Goal: Transaction & Acquisition: Download file/media

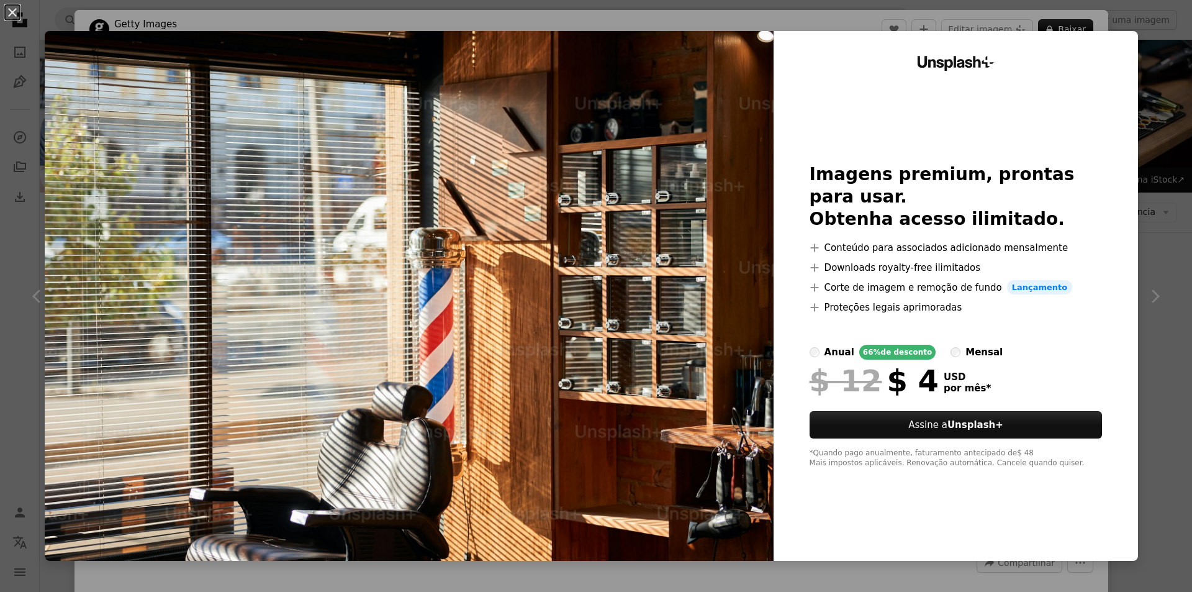
scroll to position [931, 0]
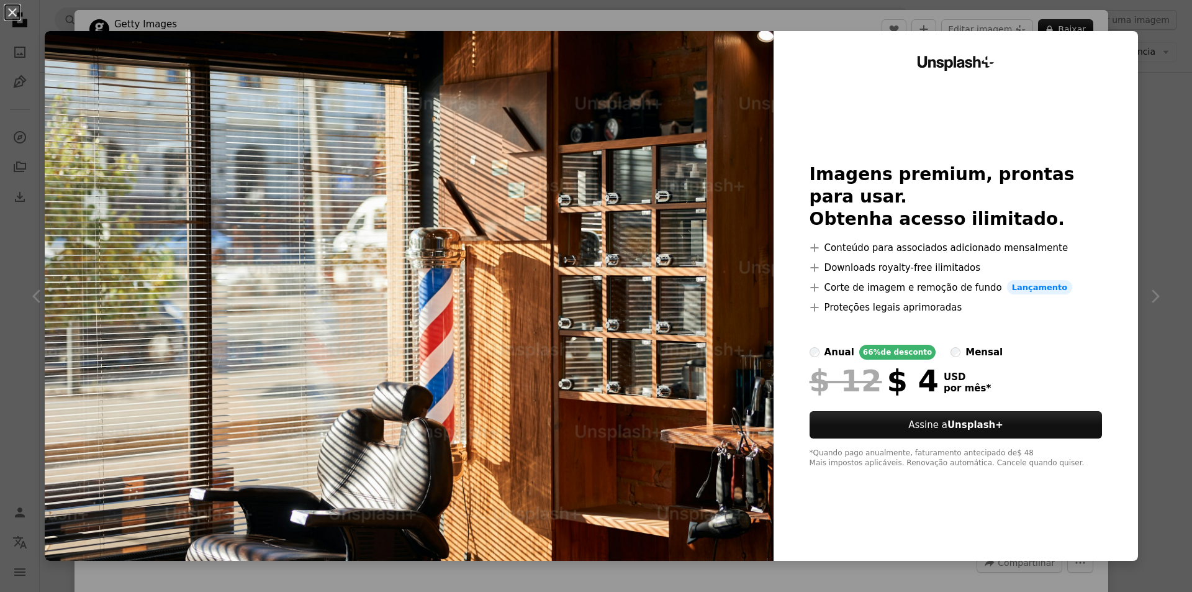
click at [573, 344] on img at bounding box center [409, 296] width 729 height 530
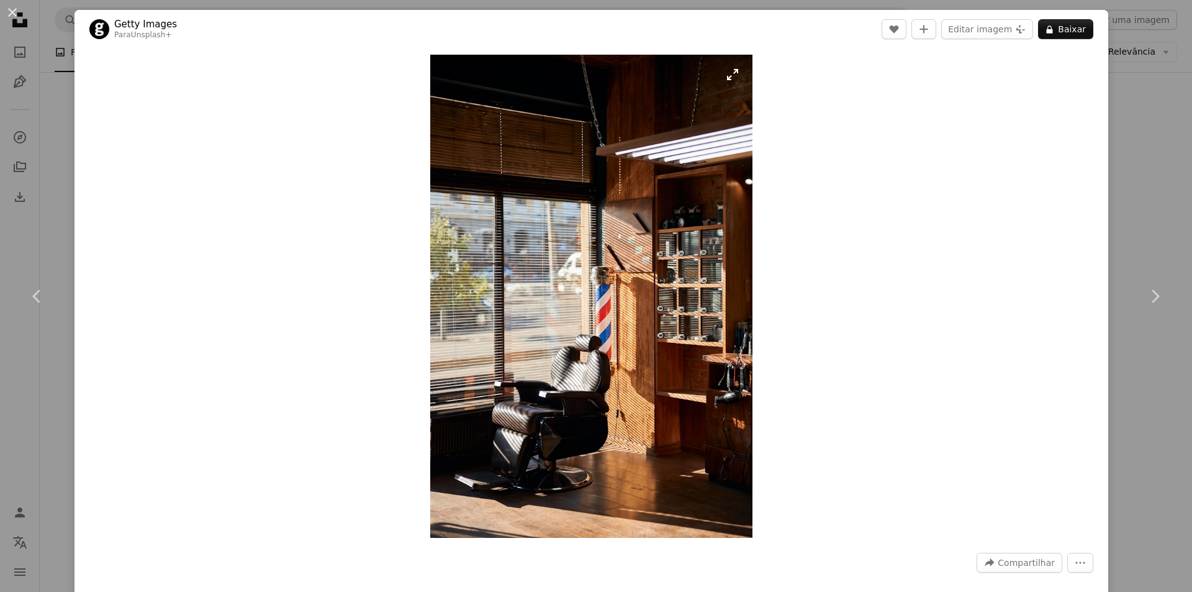
click at [726, 81] on img "Ampliar esta imagem" at bounding box center [591, 296] width 322 height 483
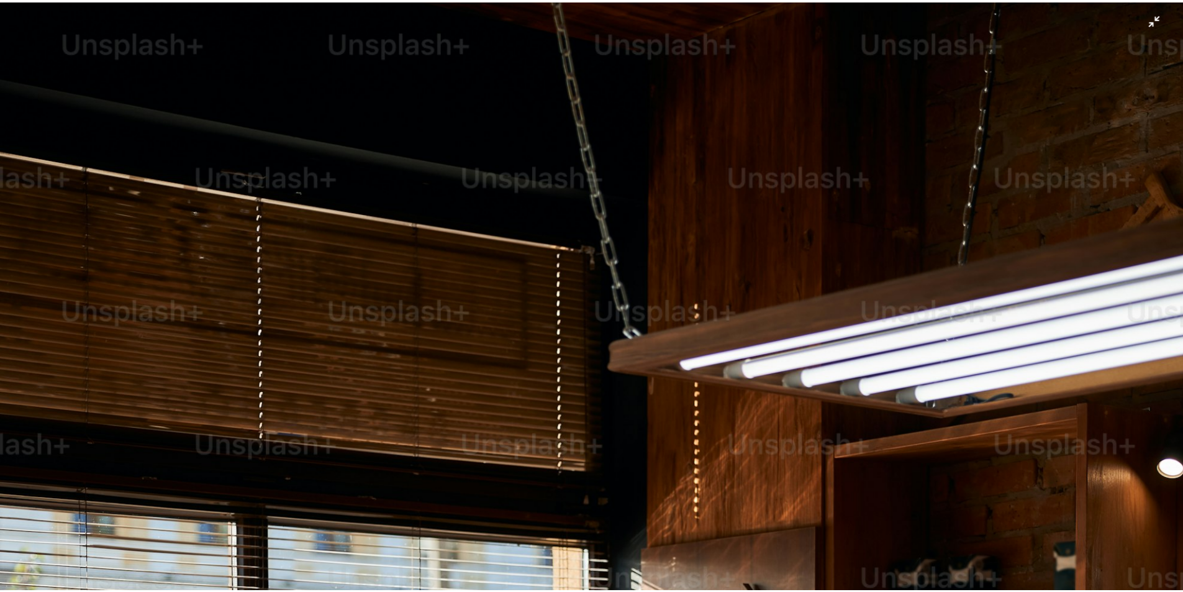
scroll to position [585, 0]
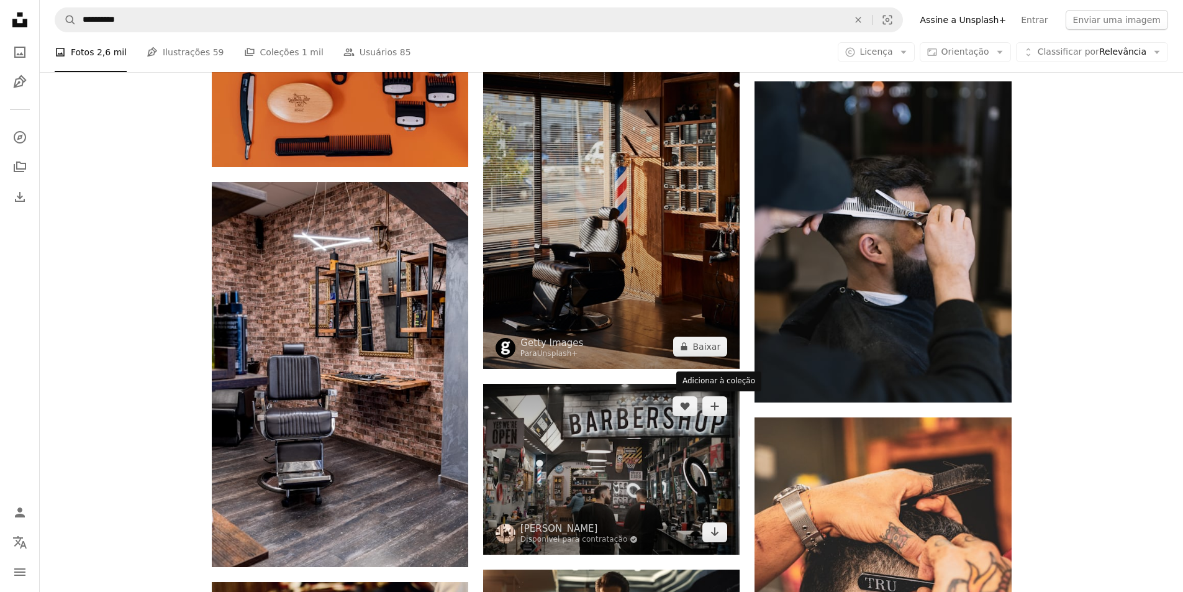
click at [643, 301] on img at bounding box center [611, 176] width 256 height 385
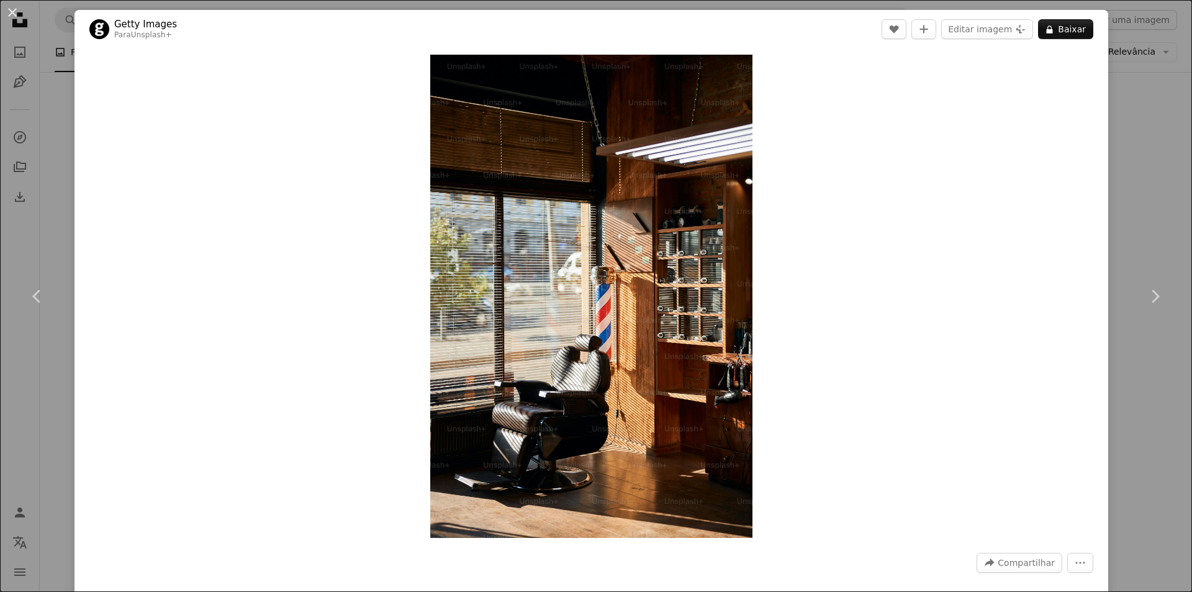
click at [1083, 172] on div "Zoom in" at bounding box center [592, 295] width 1034 height 495
click at [1128, 185] on div "An X shape Chevron left Chevron right Getty Images Para Unsplash+ A heart A plu…" at bounding box center [596, 296] width 1192 height 592
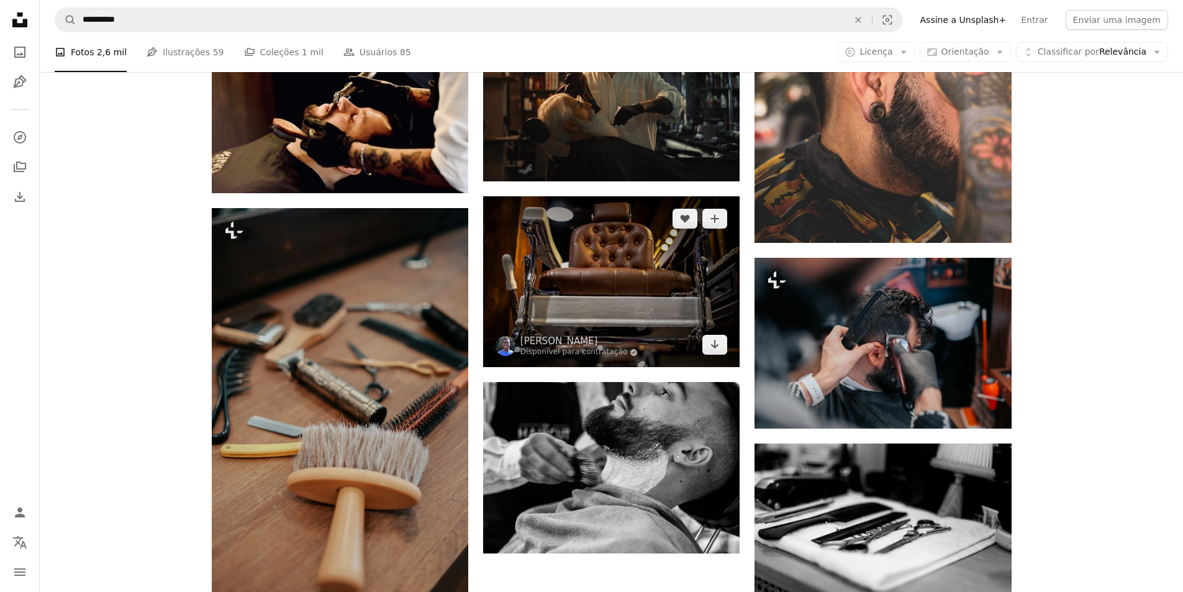
scroll to position [1428, 0]
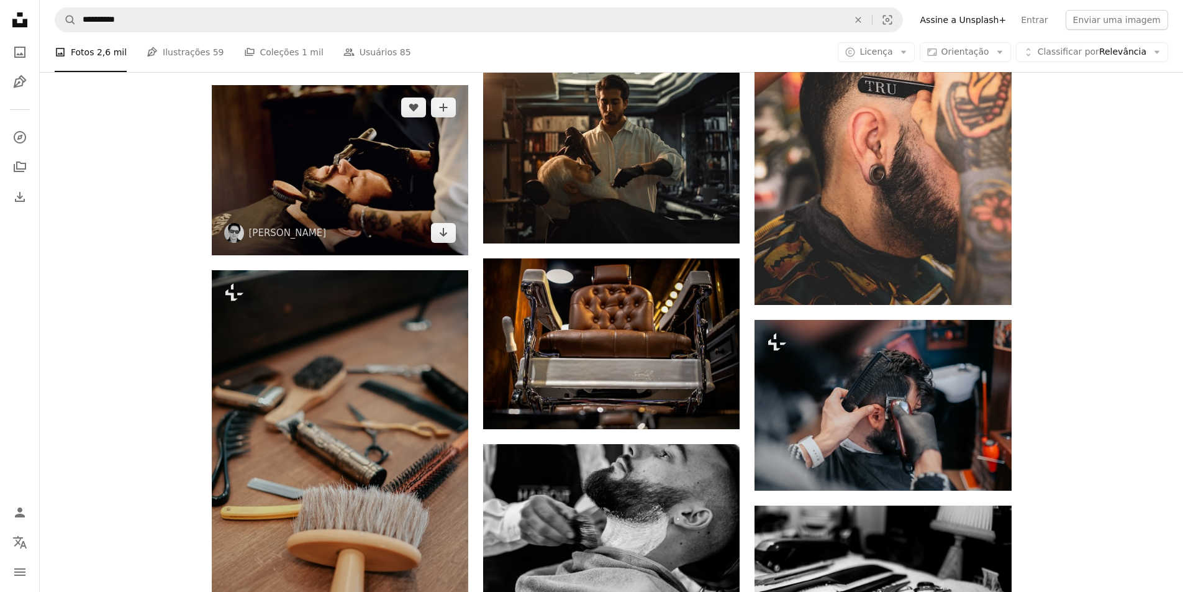
click at [421, 210] on img at bounding box center [340, 170] width 256 height 170
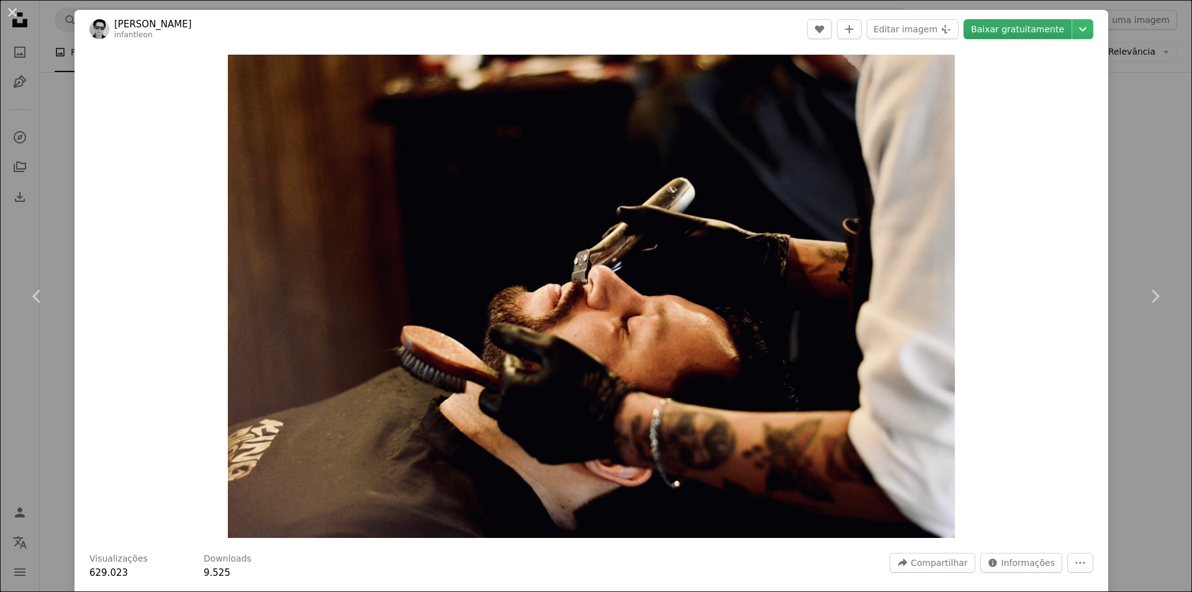
click at [1009, 31] on link "Baixar gratuitamente" at bounding box center [1018, 29] width 108 height 20
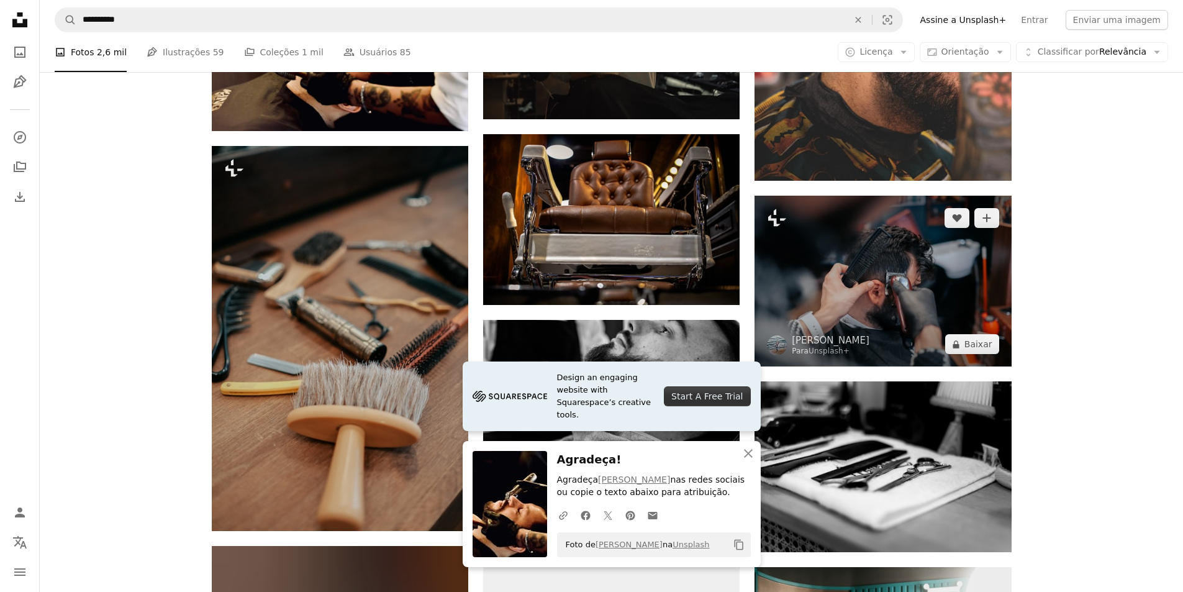
scroll to position [1490, 0]
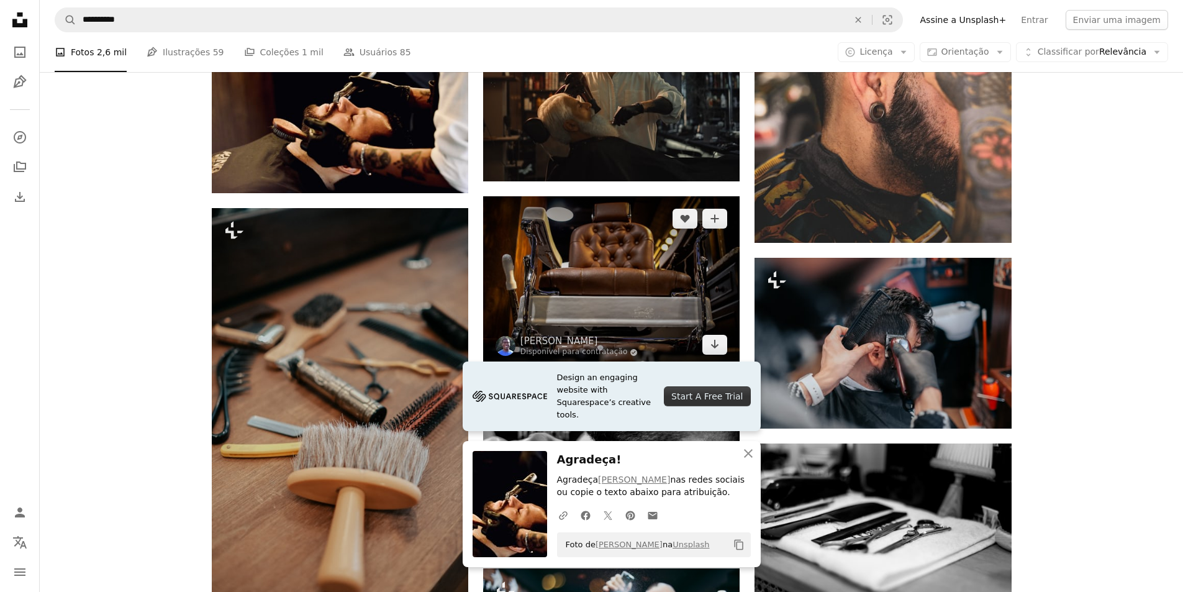
click at [687, 256] on img at bounding box center [611, 281] width 256 height 171
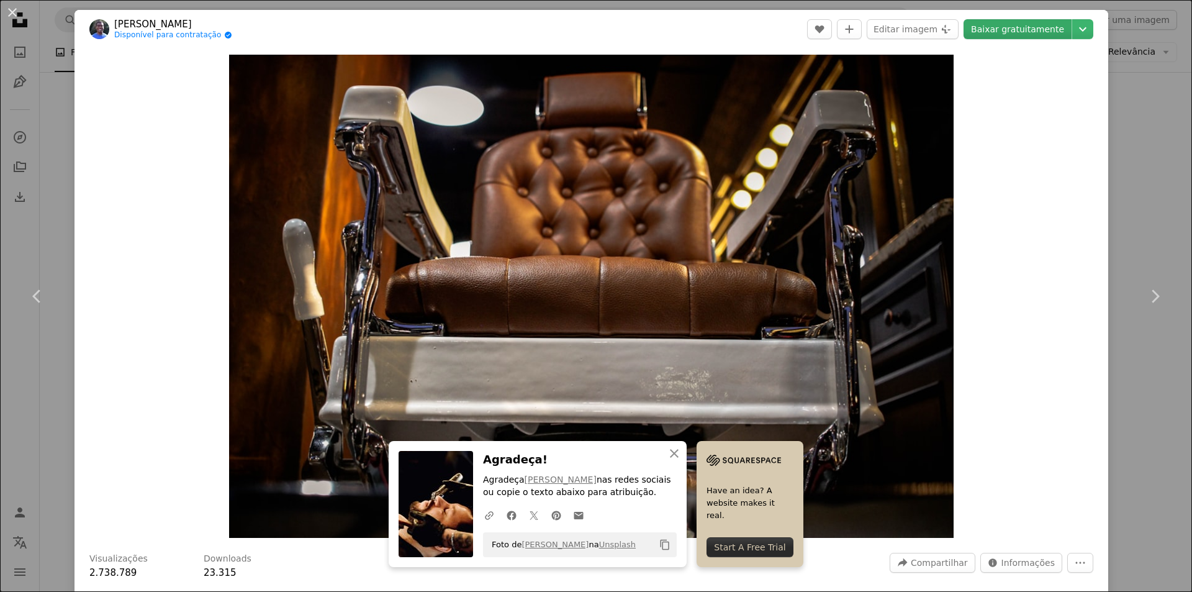
click at [1018, 25] on link "Baixar gratuitamente" at bounding box center [1018, 29] width 108 height 20
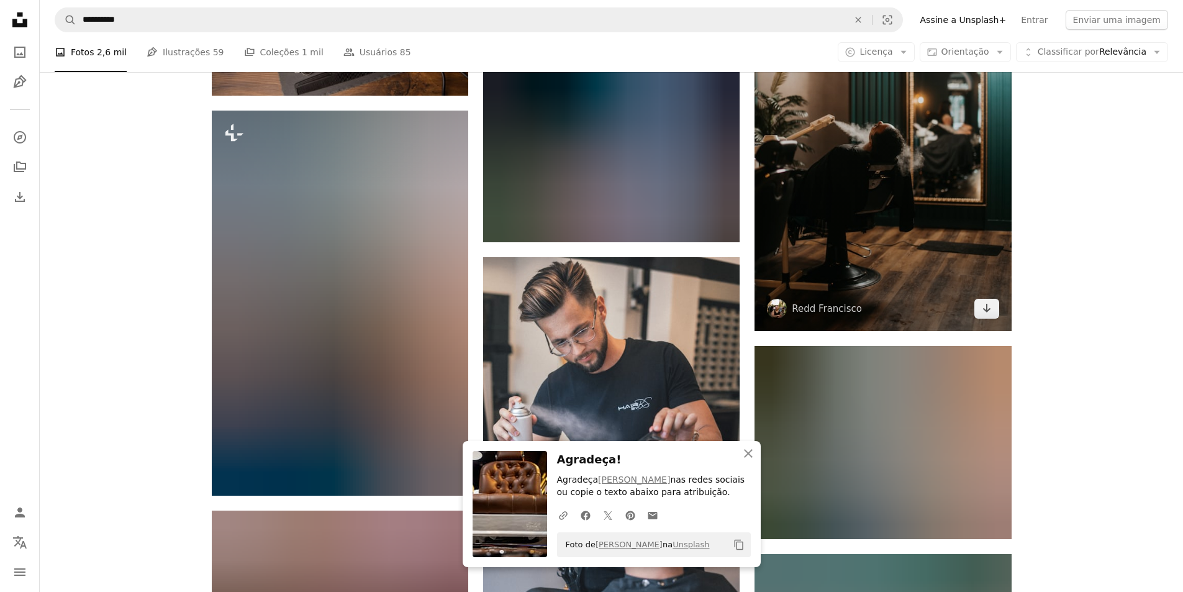
scroll to position [2297, 0]
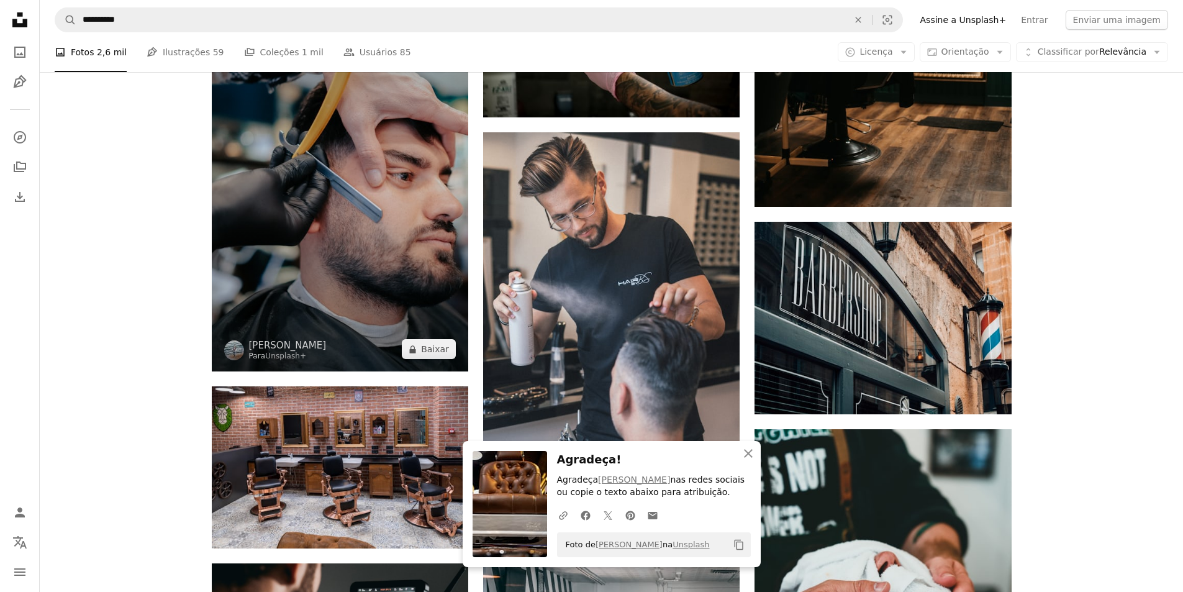
click at [301, 263] on img at bounding box center [340, 178] width 256 height 385
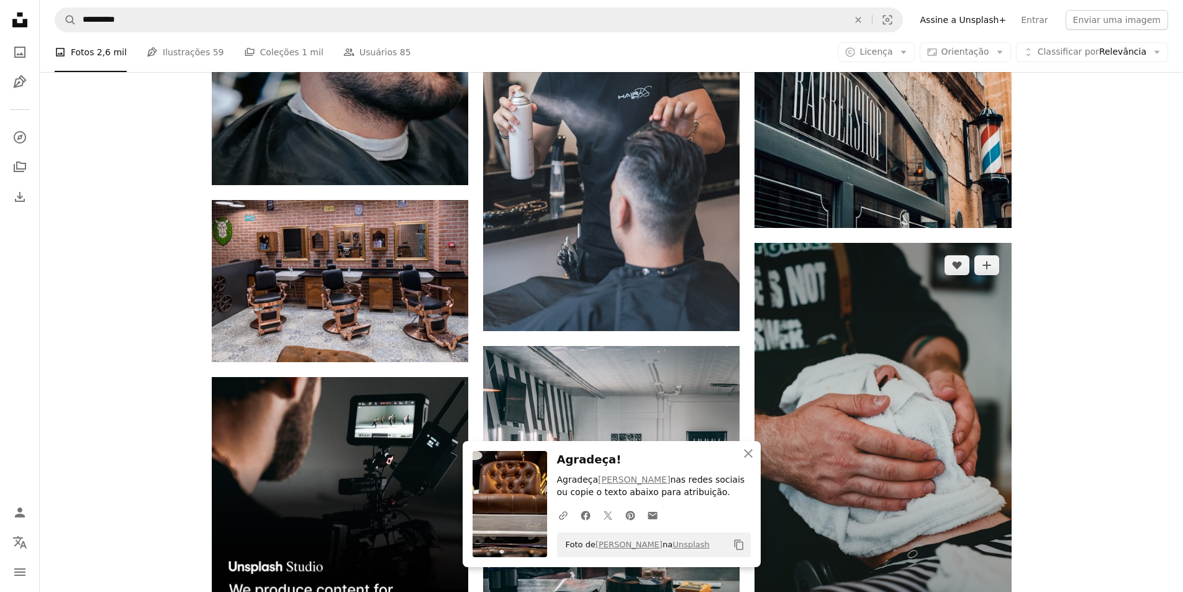
scroll to position [2608, 0]
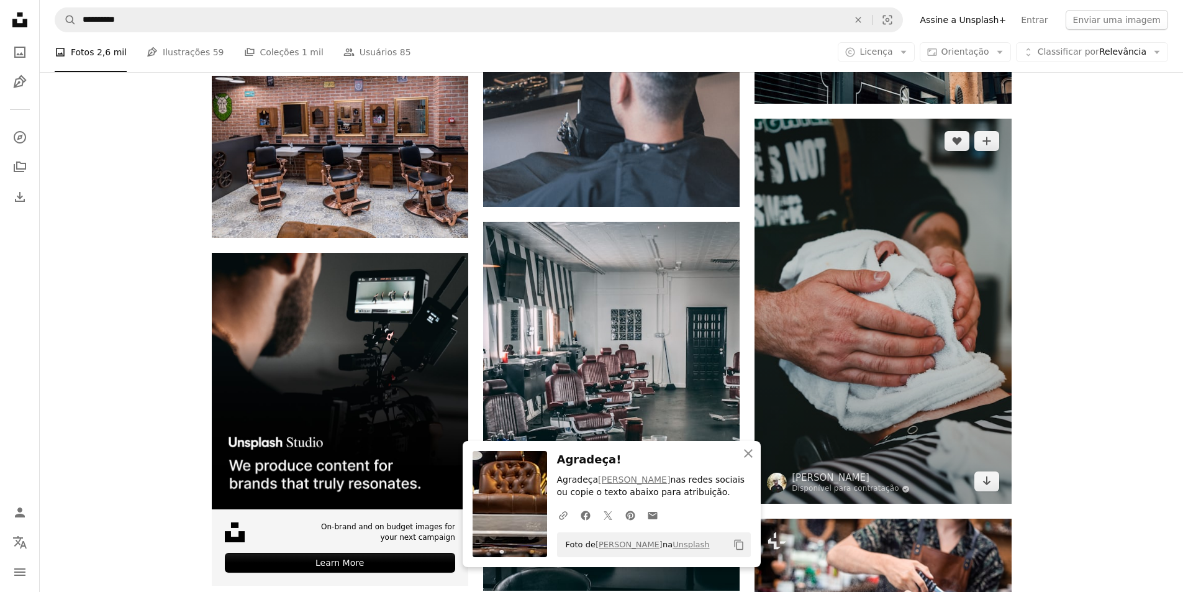
click at [964, 302] on img at bounding box center [882, 311] width 256 height 385
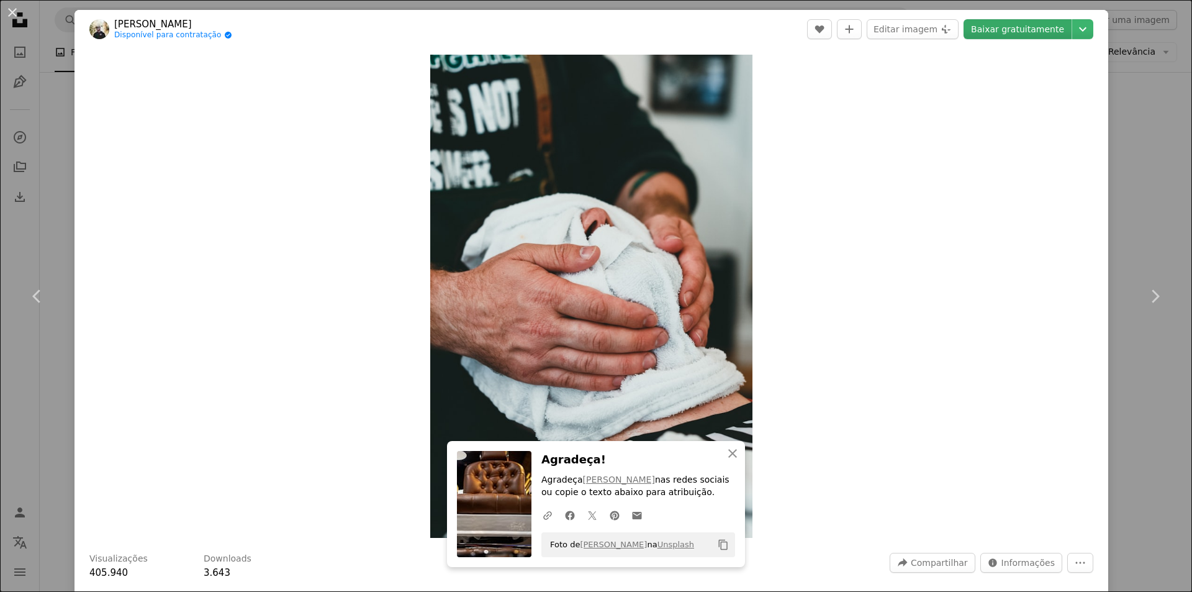
click at [1019, 23] on link "Baixar gratuitamente" at bounding box center [1018, 29] width 108 height 20
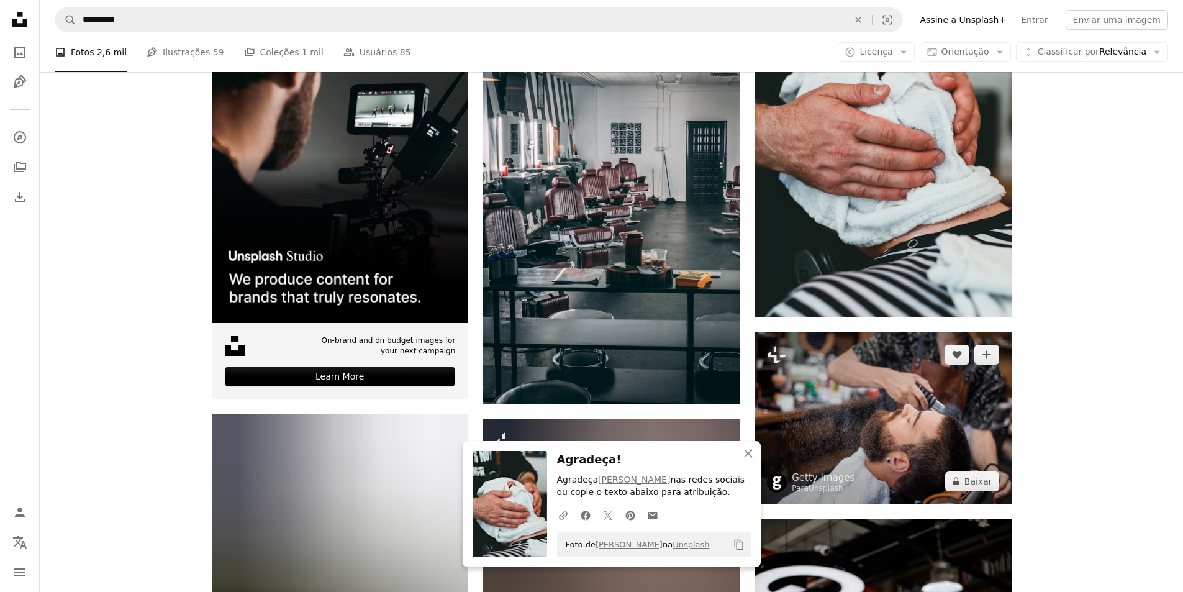
scroll to position [2980, 0]
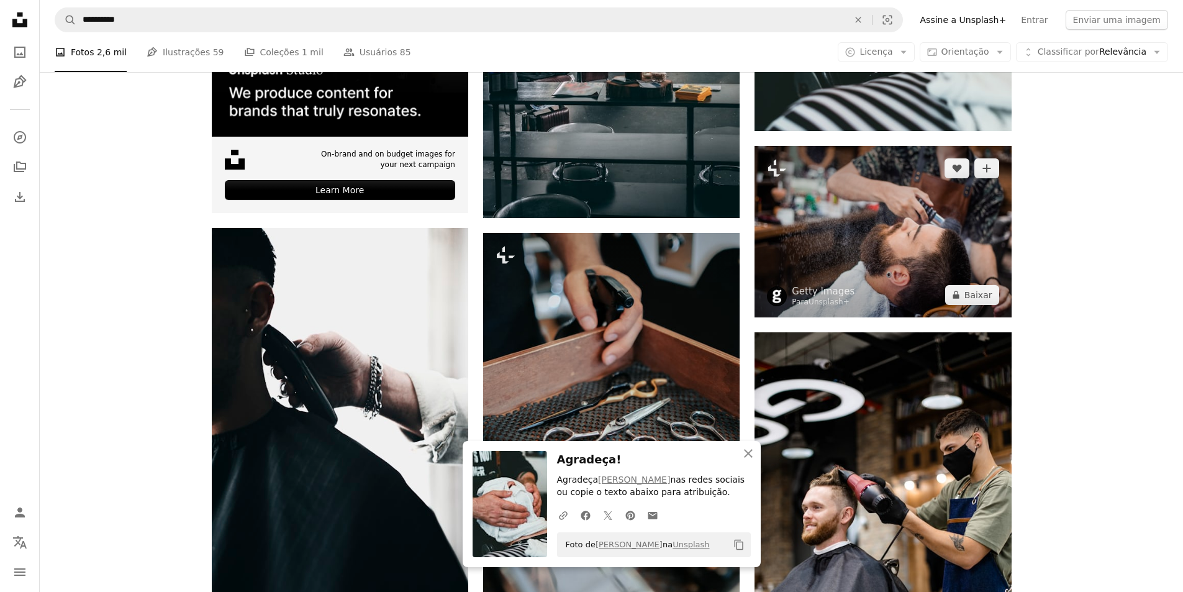
click at [907, 248] on img at bounding box center [882, 231] width 256 height 171
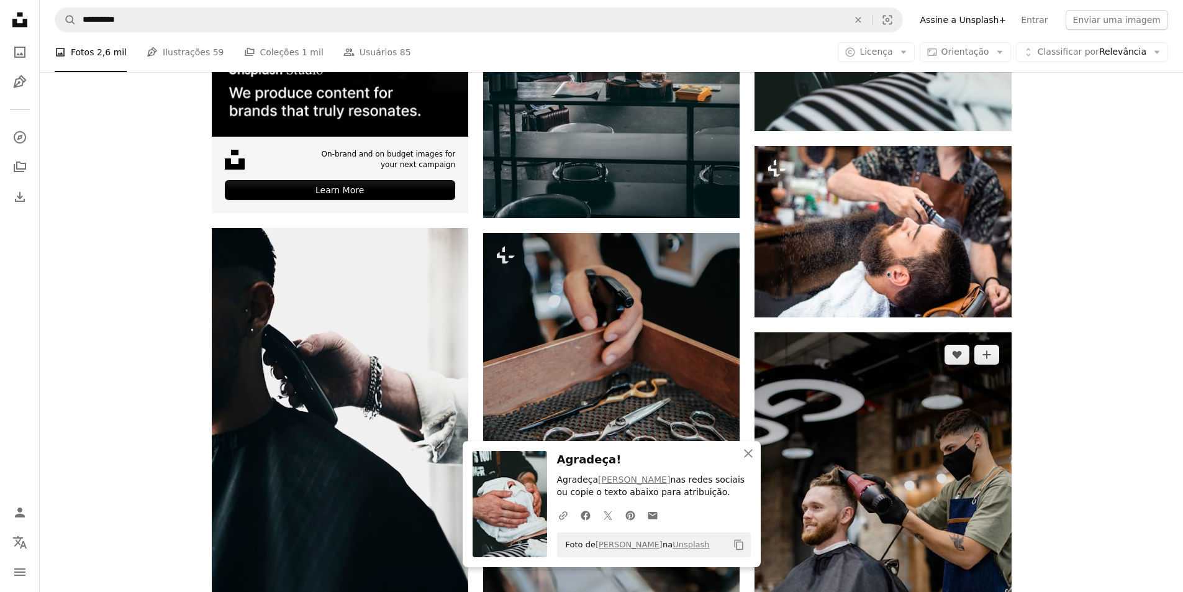
scroll to position [3167, 0]
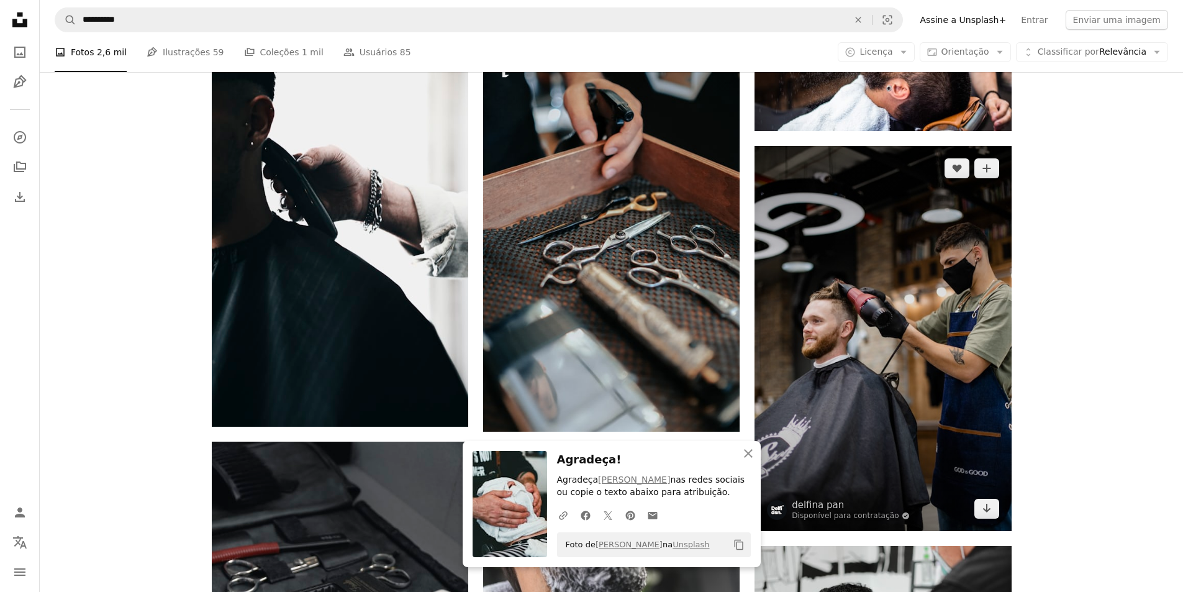
click at [945, 331] on img at bounding box center [882, 338] width 256 height 385
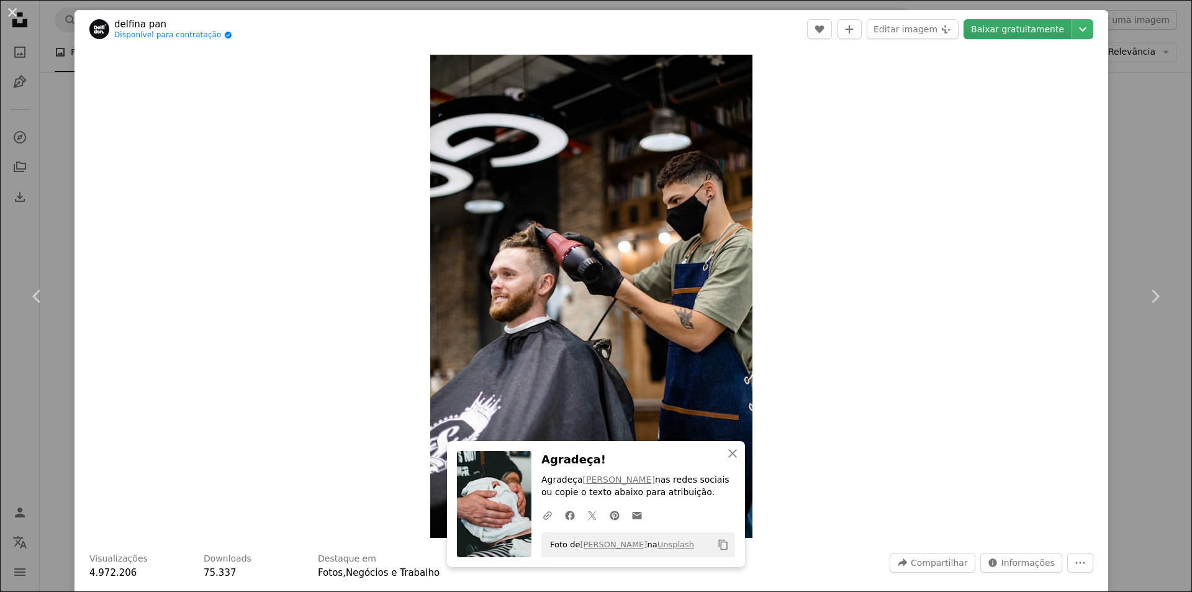
click at [1027, 29] on link "Baixar gratuitamente" at bounding box center [1018, 29] width 108 height 20
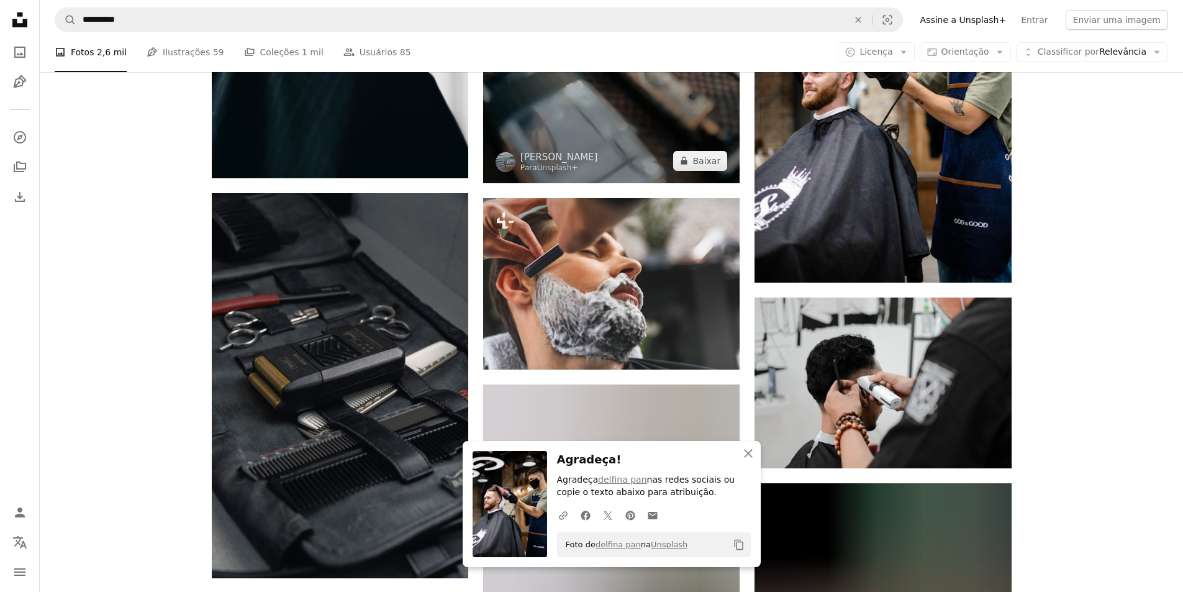
scroll to position [3229, 0]
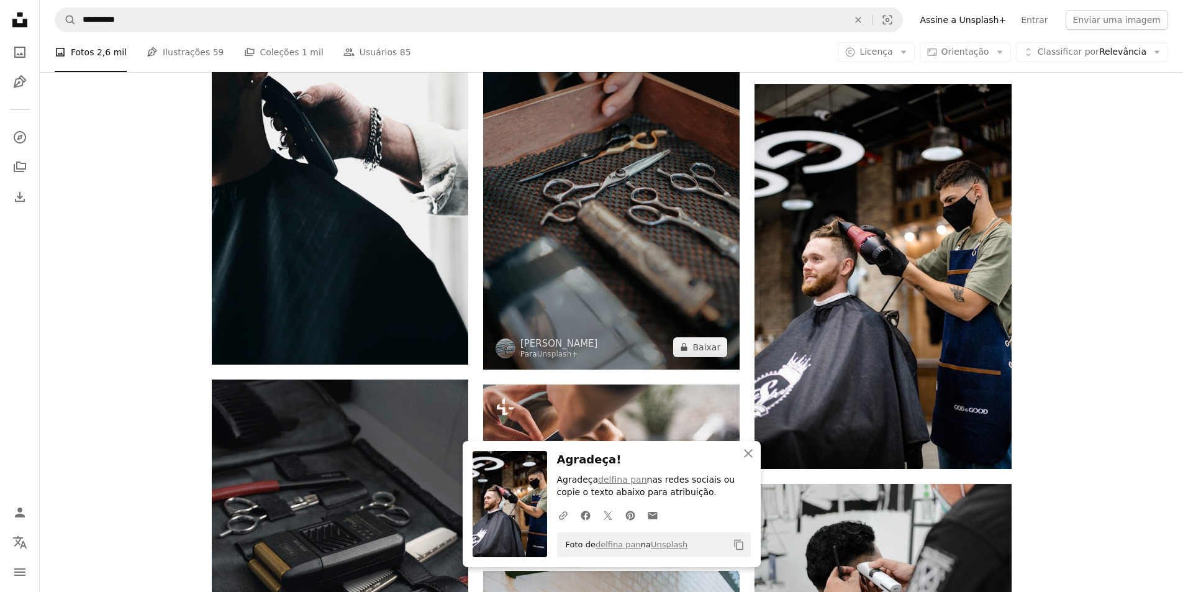
click at [645, 239] on img at bounding box center [611, 176] width 256 height 385
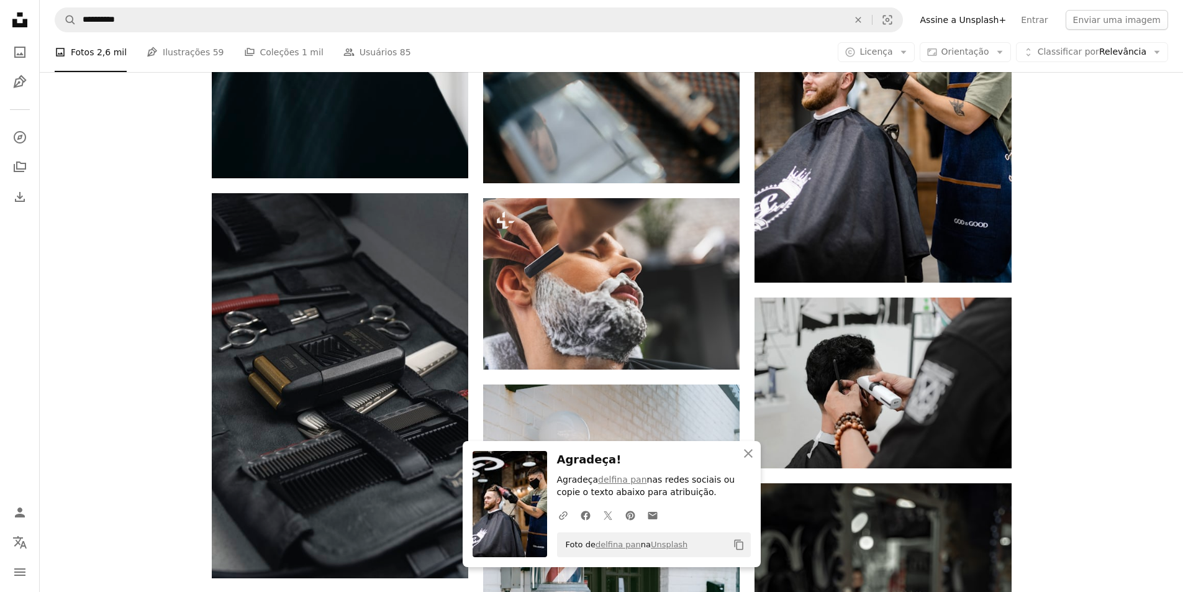
scroll to position [3477, 0]
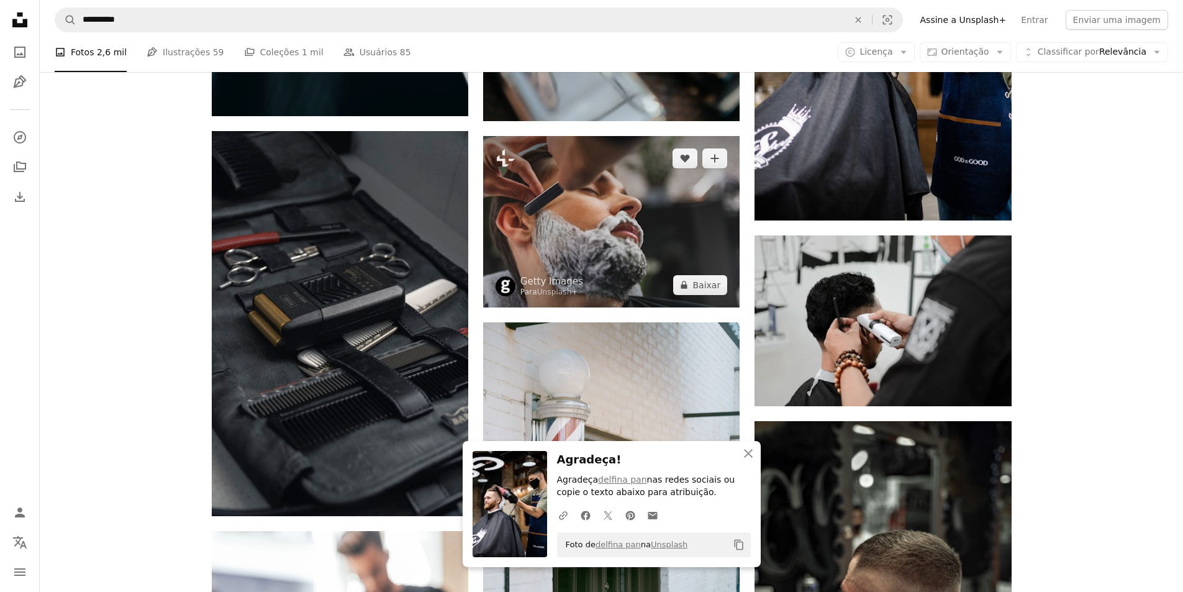
click at [631, 241] on img at bounding box center [611, 221] width 256 height 171
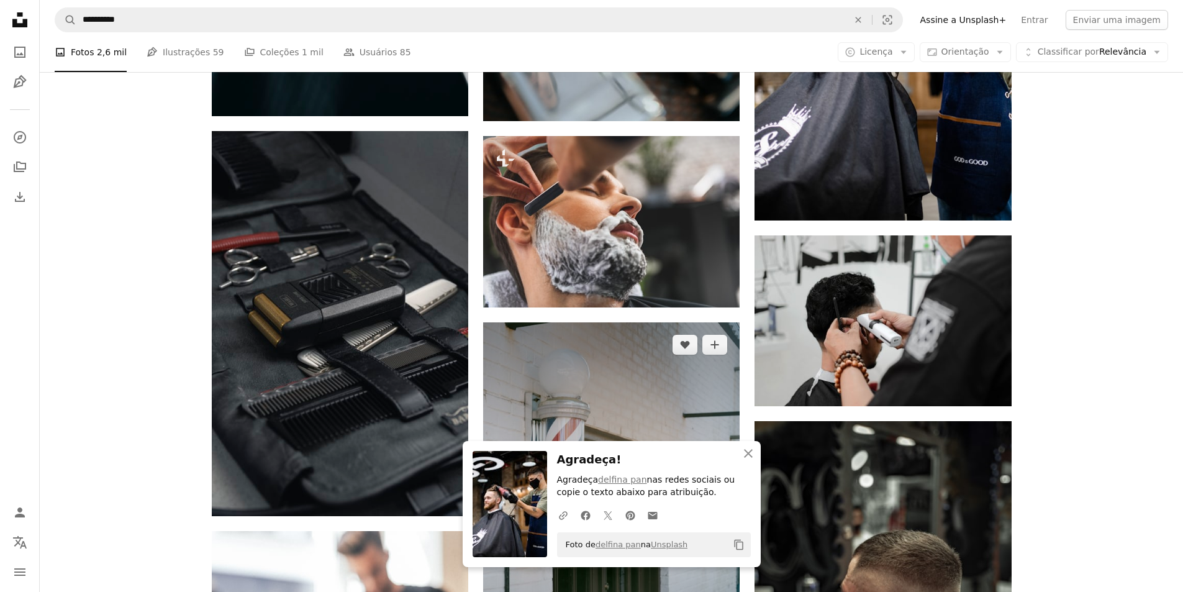
scroll to position [3787, 0]
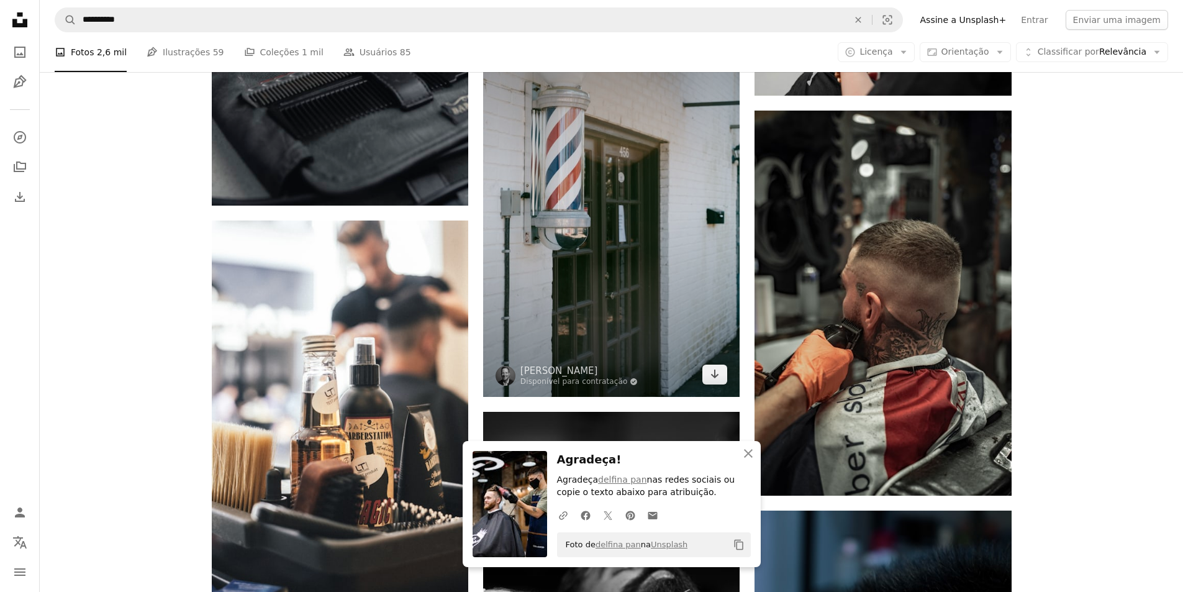
click at [634, 298] on img at bounding box center [611, 204] width 256 height 385
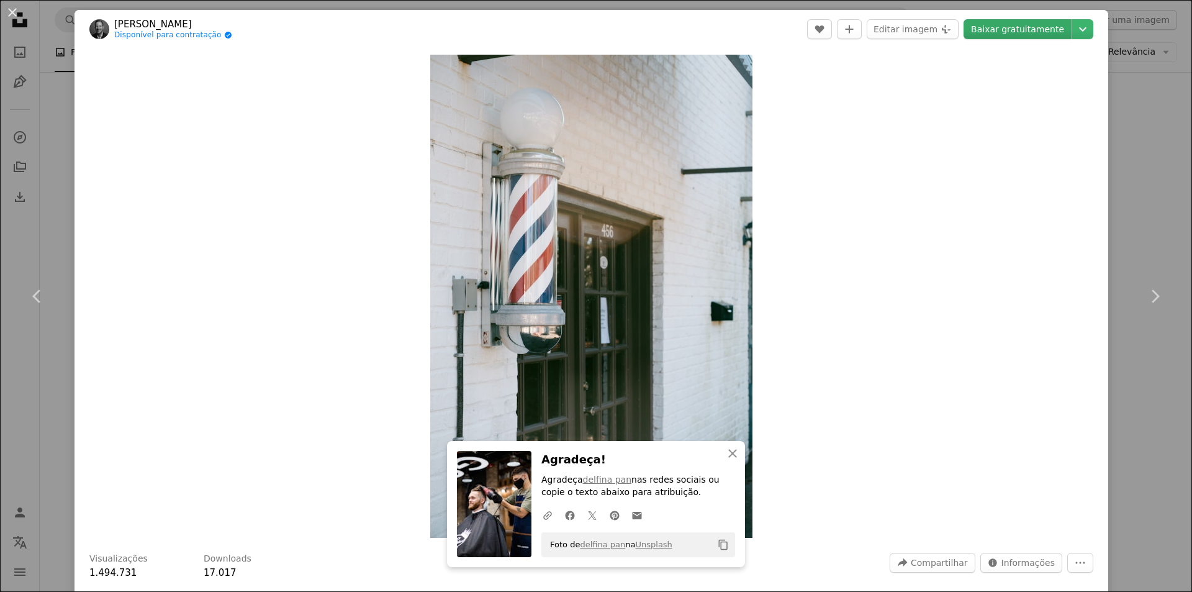
click at [1006, 34] on link "Baixar gratuitamente" at bounding box center [1018, 29] width 108 height 20
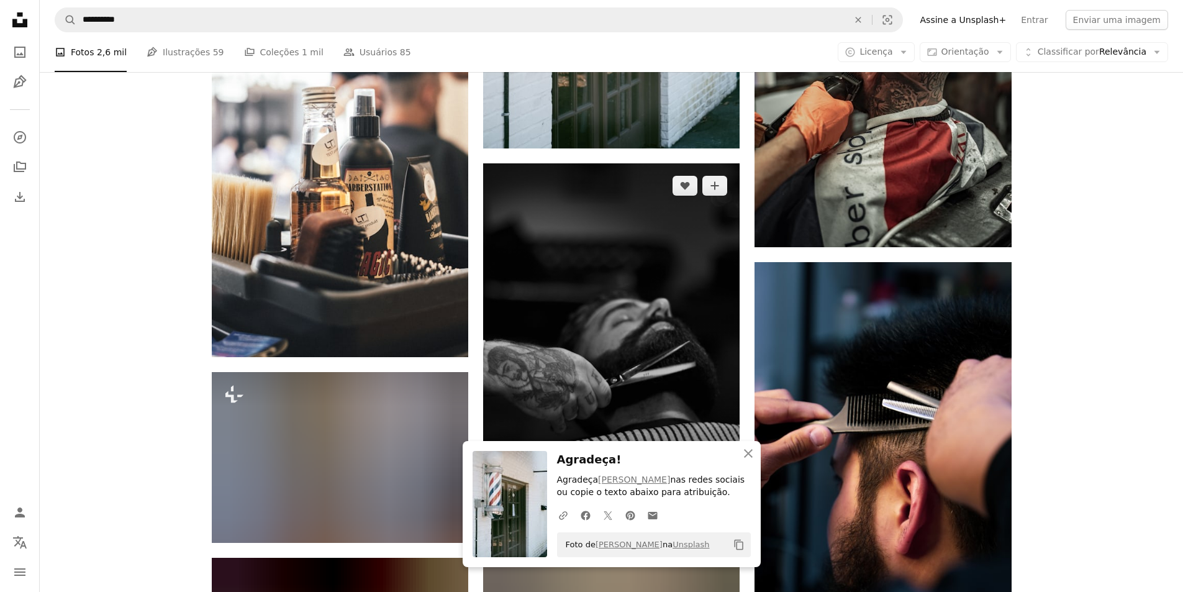
scroll to position [4098, 0]
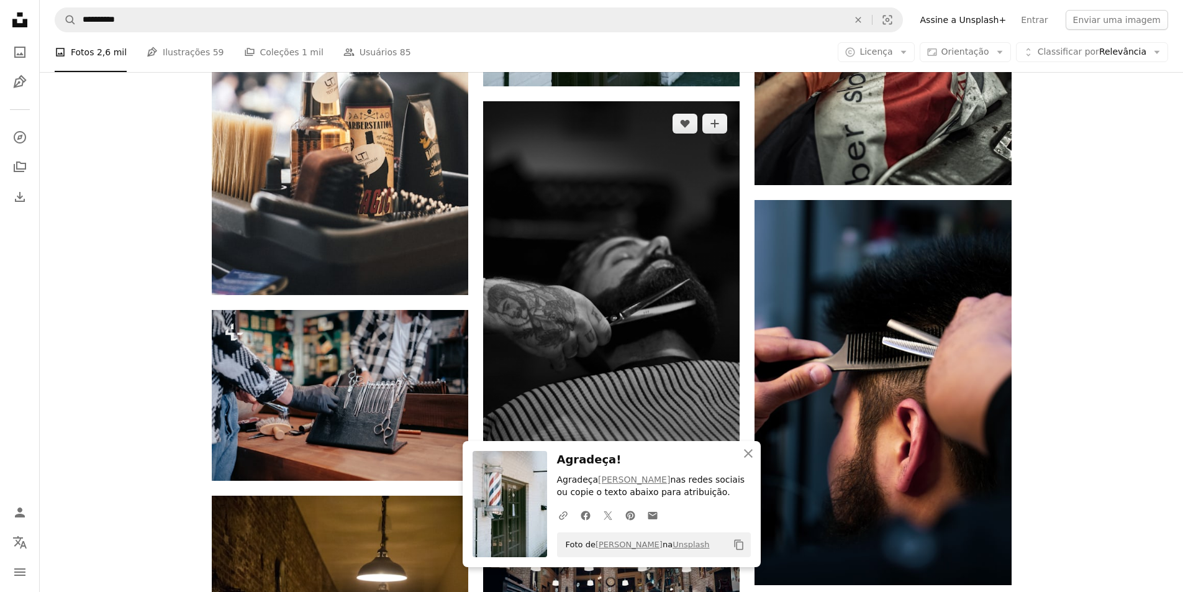
click at [672, 310] on img at bounding box center [611, 294] width 256 height 386
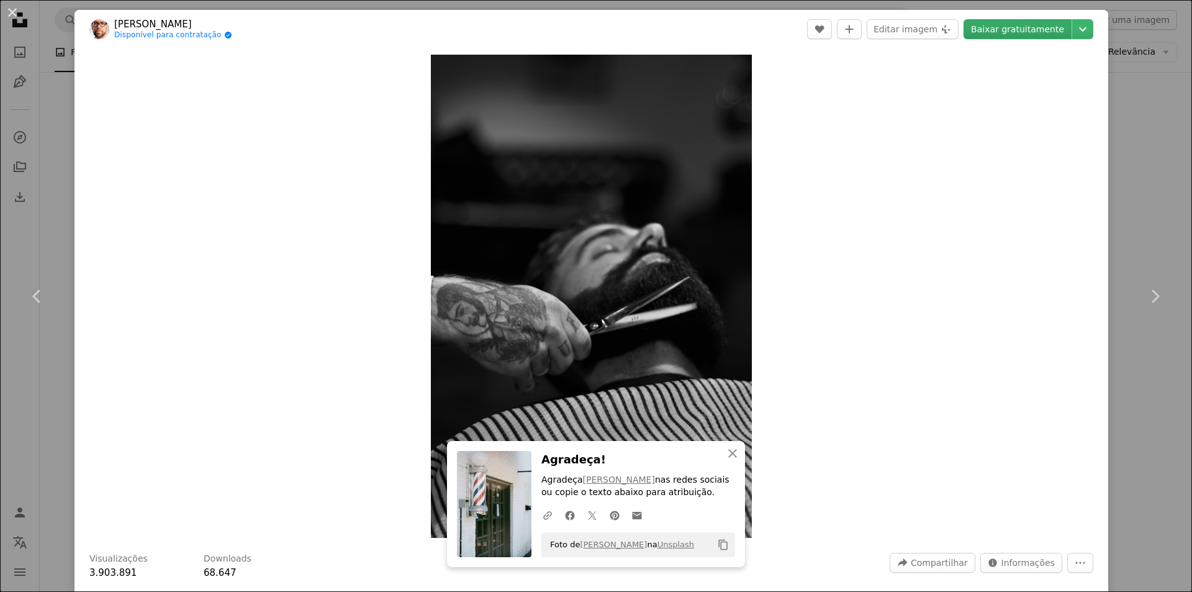
click at [1034, 28] on link "Baixar gratuitamente" at bounding box center [1018, 29] width 108 height 20
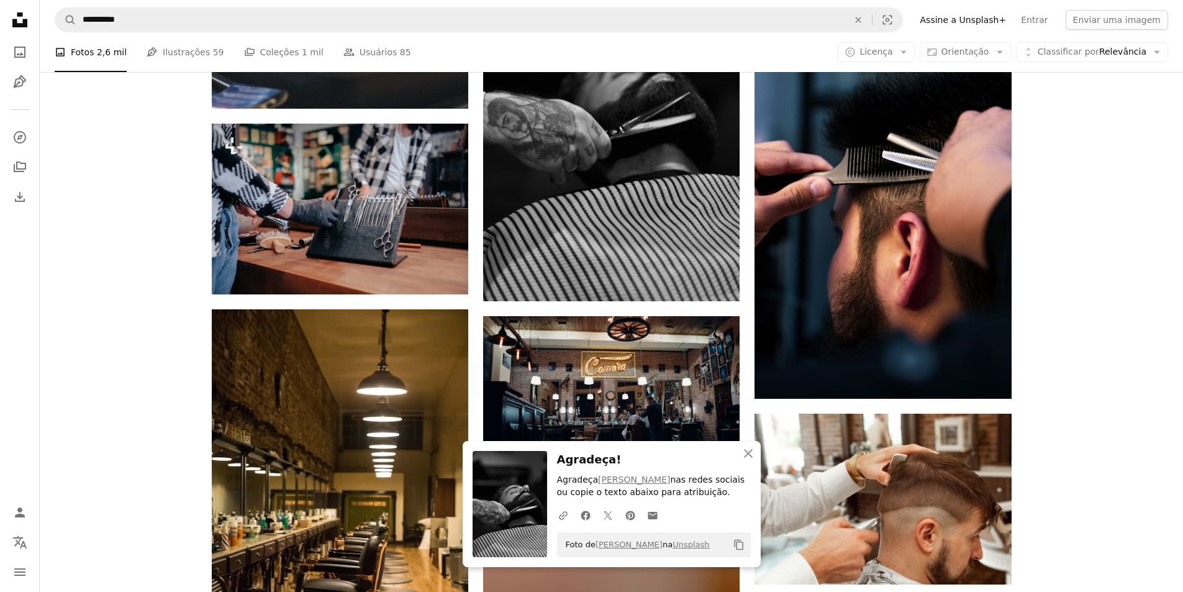
scroll to position [4346, 0]
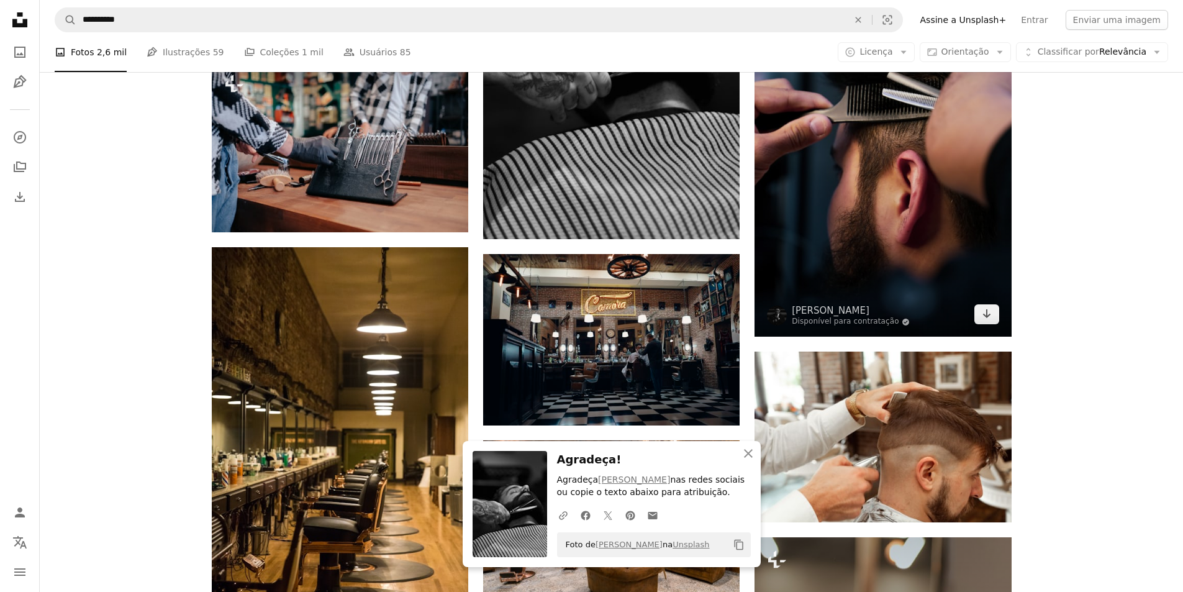
click at [848, 250] on img at bounding box center [882, 144] width 256 height 385
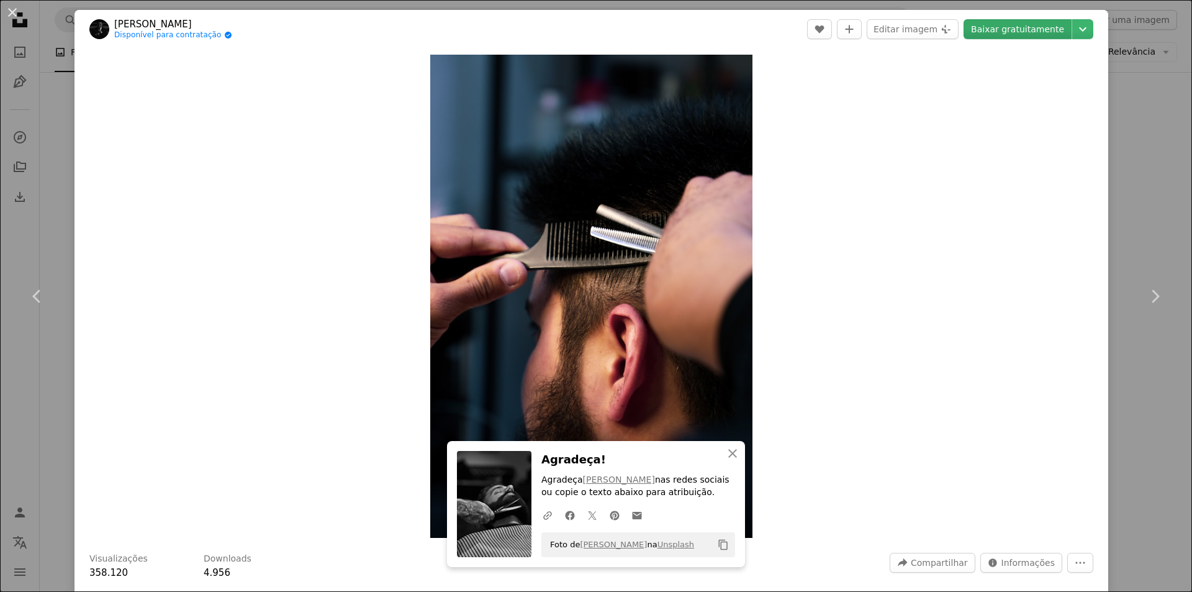
click at [1000, 35] on link "Baixar gratuitamente" at bounding box center [1018, 29] width 108 height 20
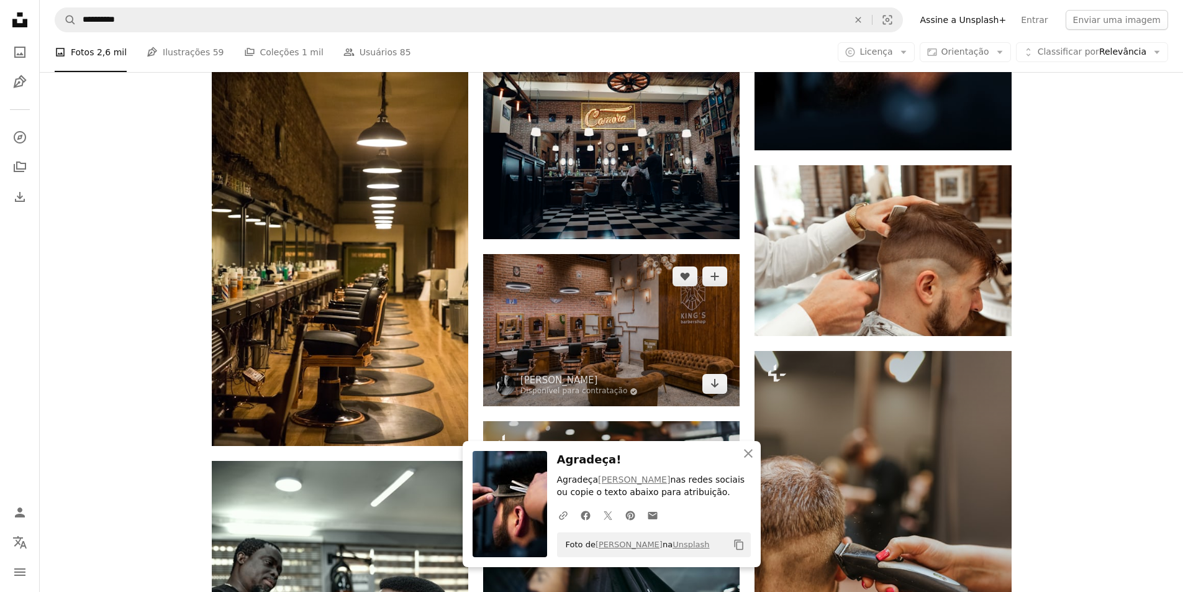
scroll to position [4595, 0]
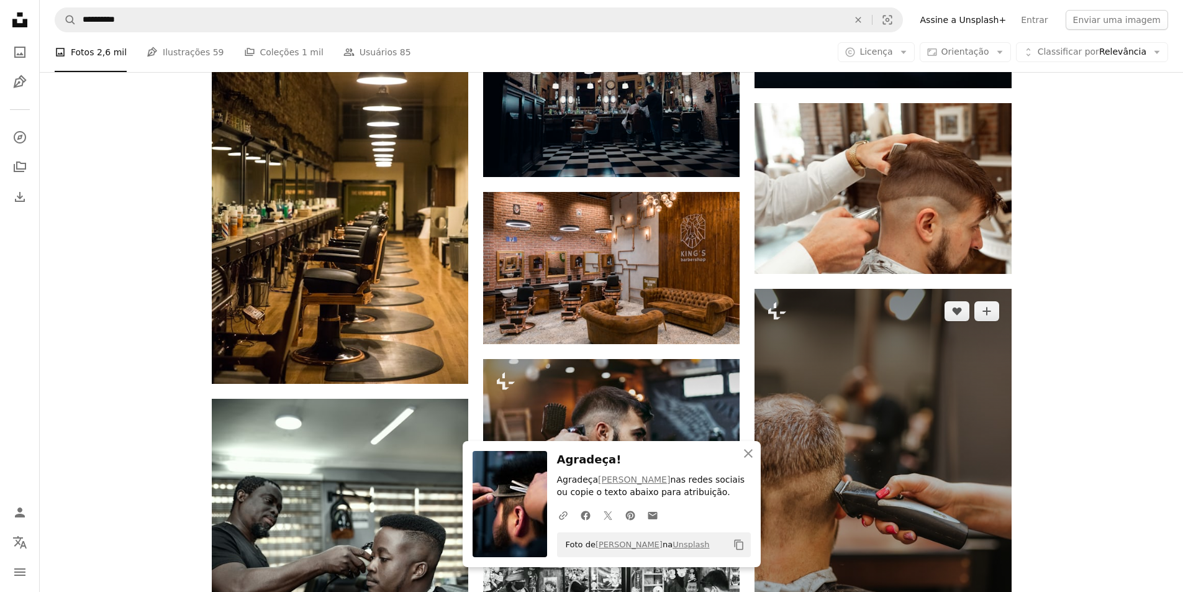
click at [842, 418] on img at bounding box center [882, 481] width 256 height 385
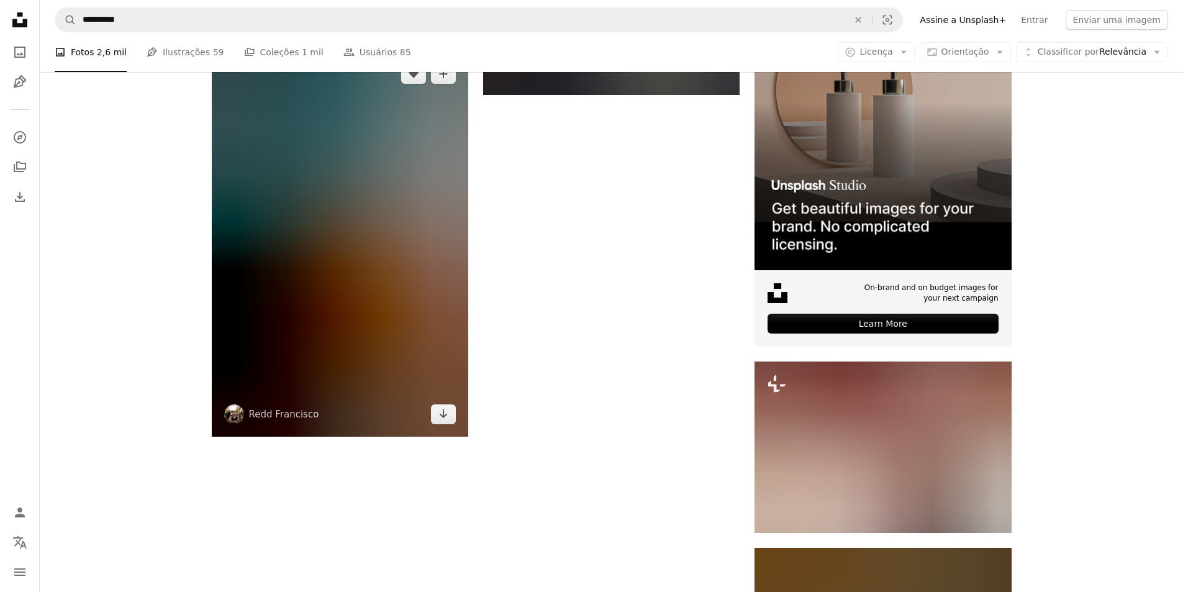
scroll to position [5898, 0]
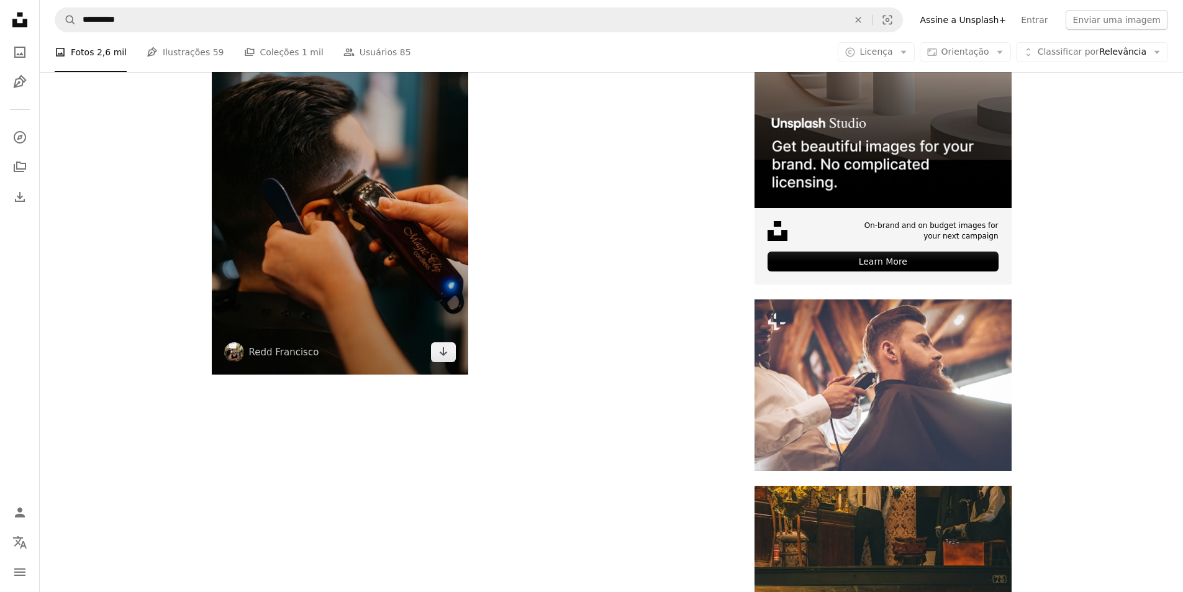
click at [375, 204] on img at bounding box center [340, 181] width 256 height 385
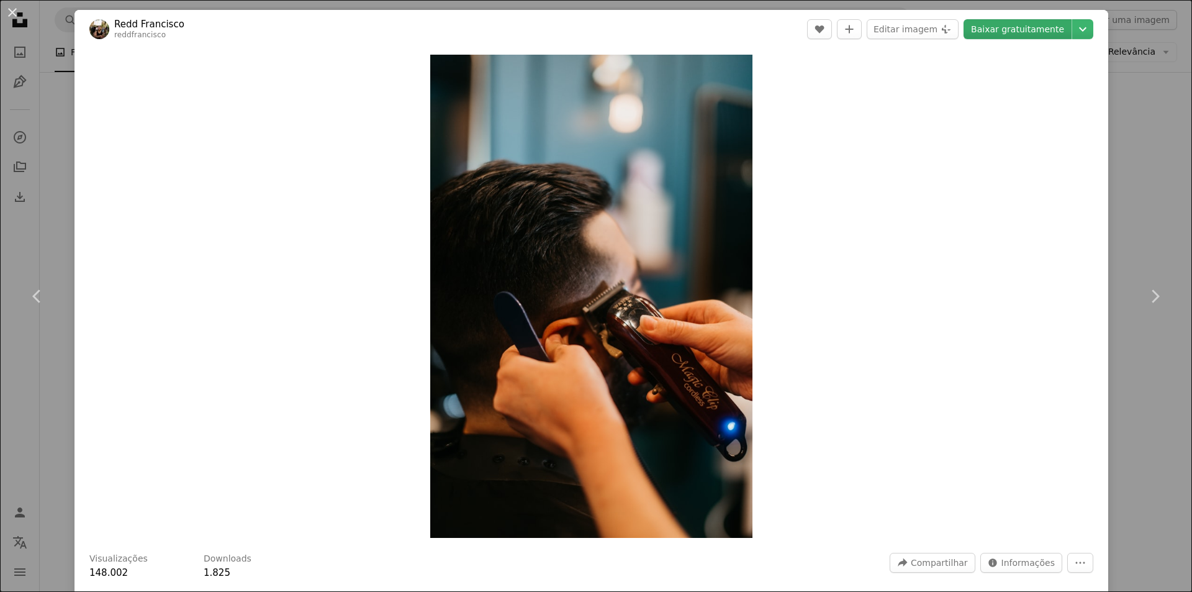
click at [1014, 25] on link "Baixar gratuitamente" at bounding box center [1018, 29] width 108 height 20
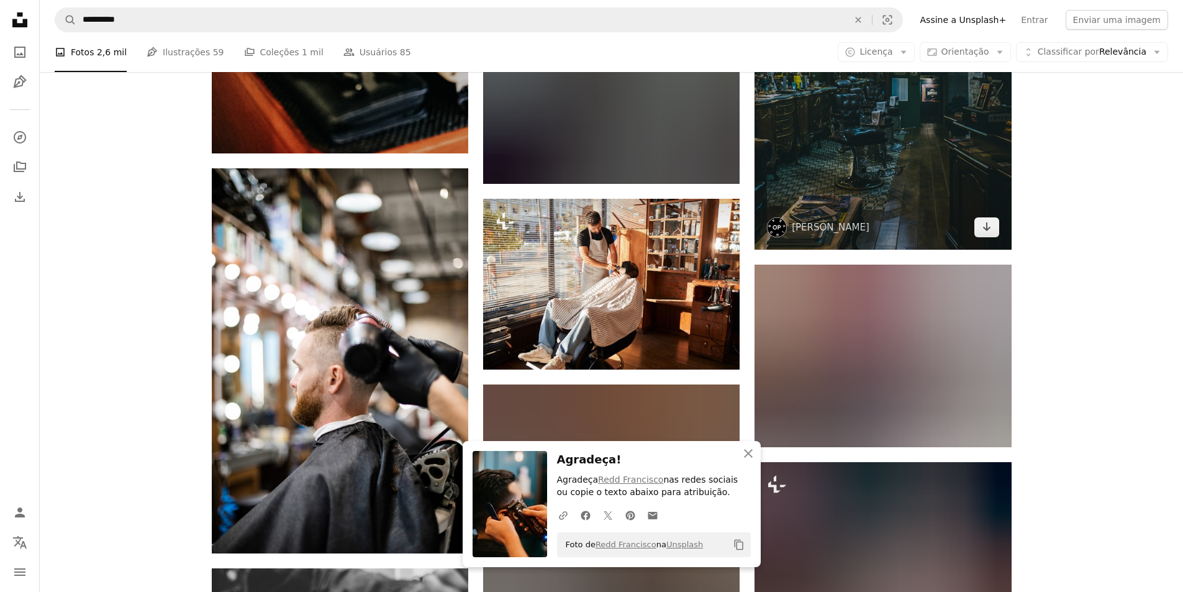
scroll to position [6395, 0]
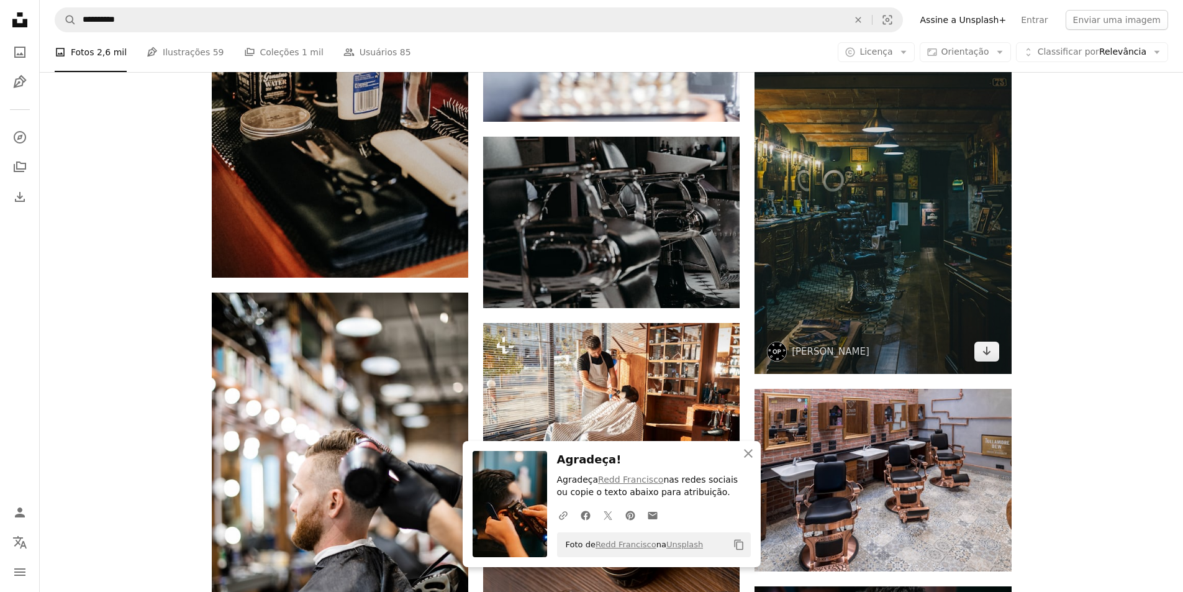
click at [865, 232] on img at bounding box center [882, 181] width 256 height 385
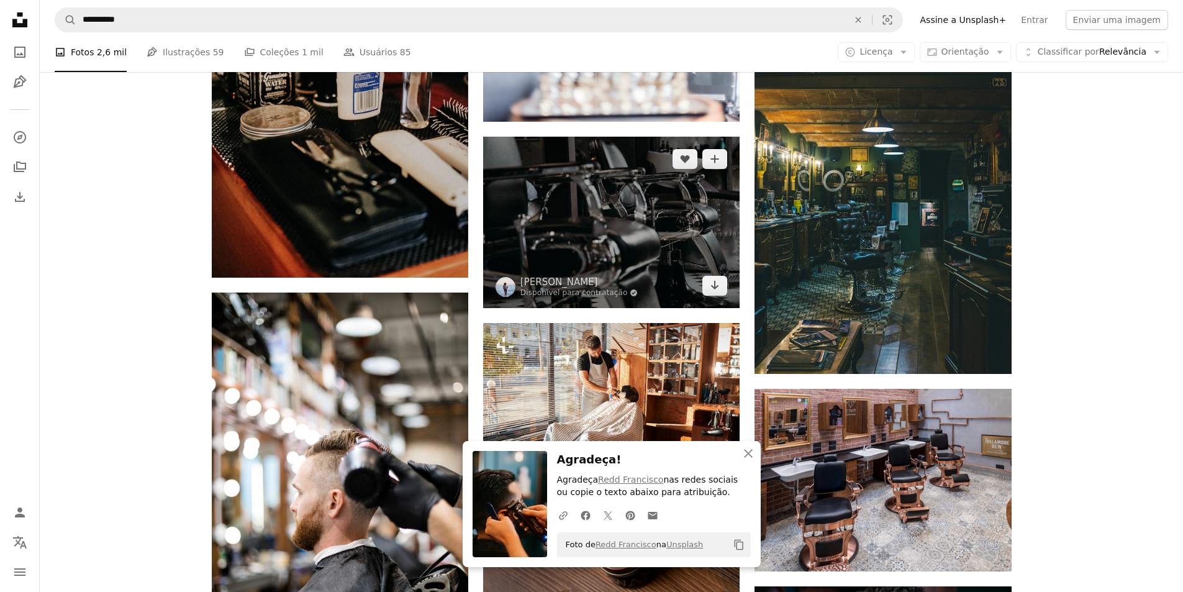
click at [672, 242] on img at bounding box center [611, 222] width 256 height 171
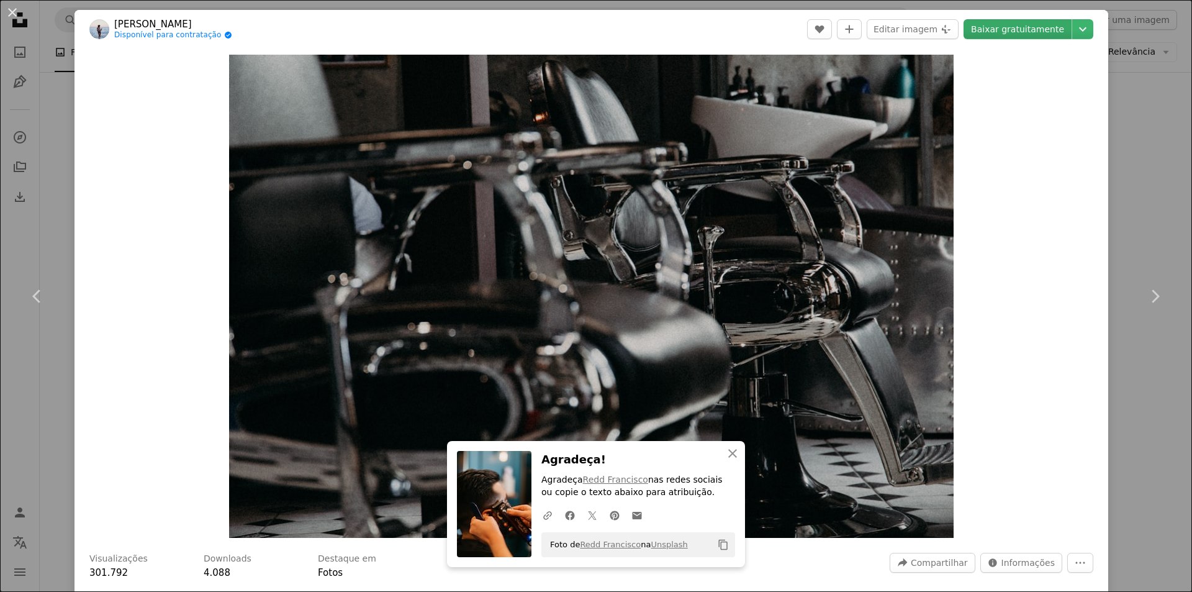
click at [1046, 27] on link "Baixar gratuitamente" at bounding box center [1018, 29] width 108 height 20
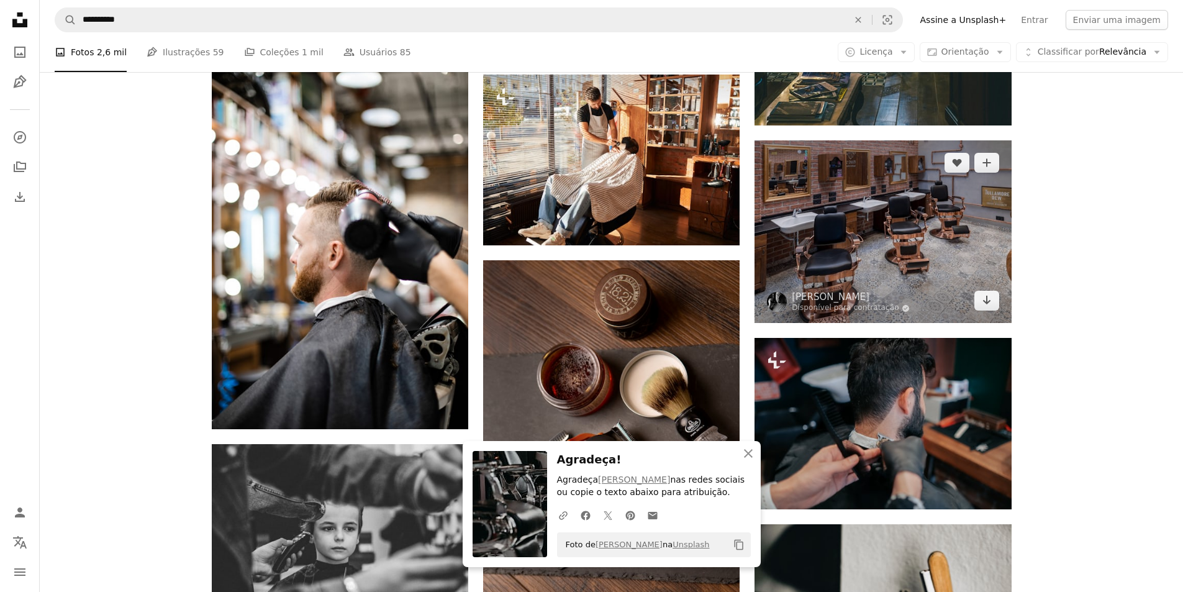
scroll to position [6706, 0]
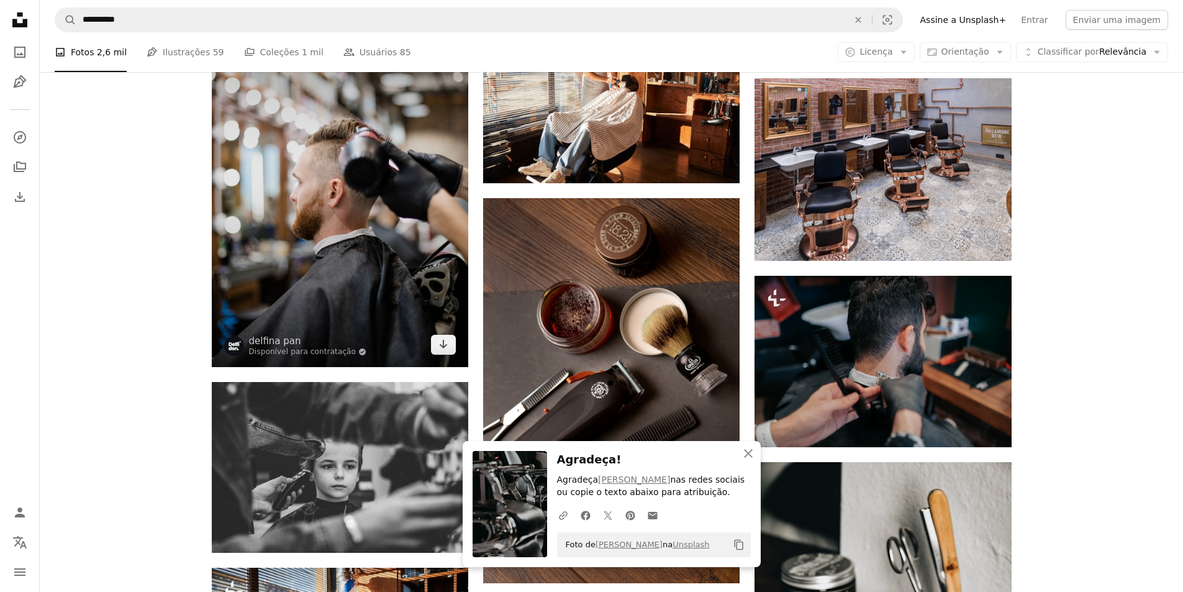
click at [415, 296] on img at bounding box center [340, 174] width 256 height 385
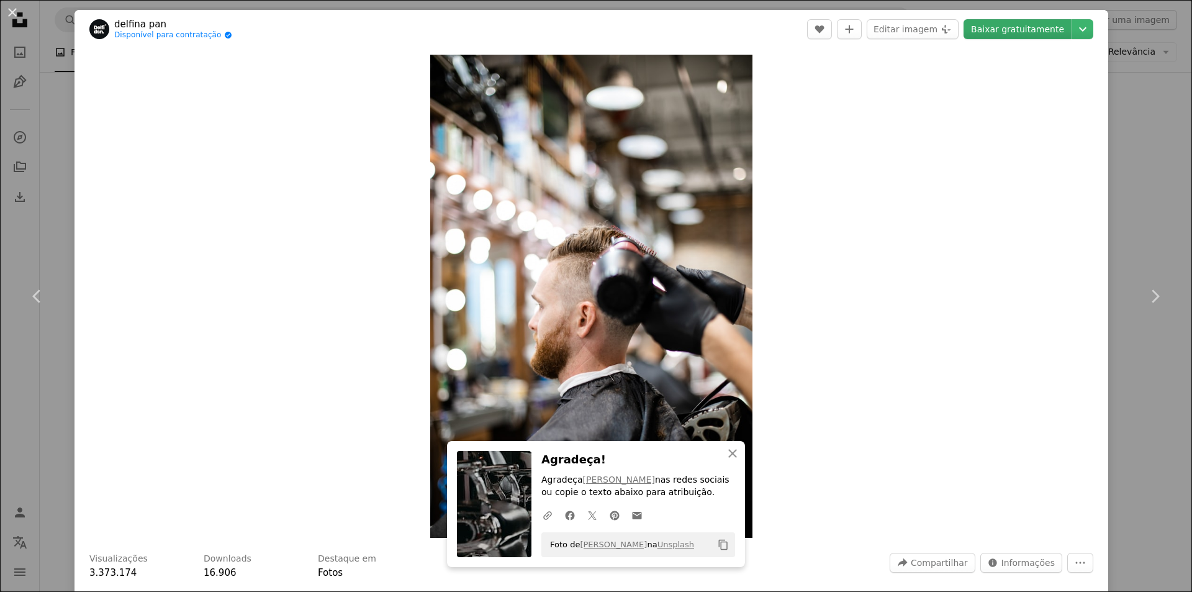
click at [1020, 23] on link "Baixar gratuitamente" at bounding box center [1018, 29] width 108 height 20
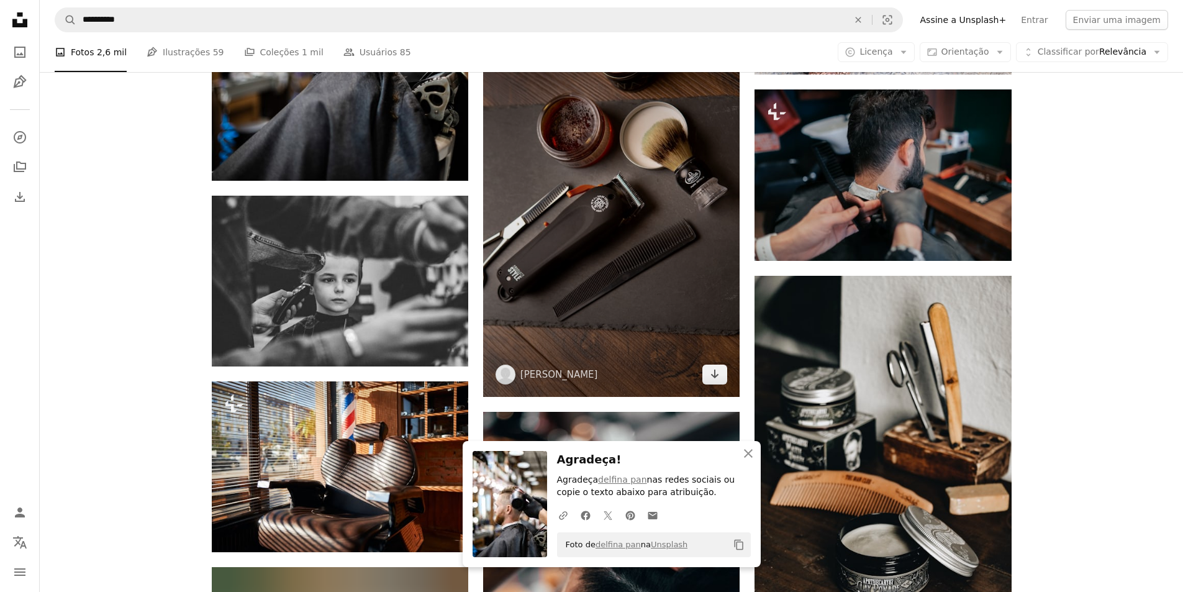
scroll to position [7016, 0]
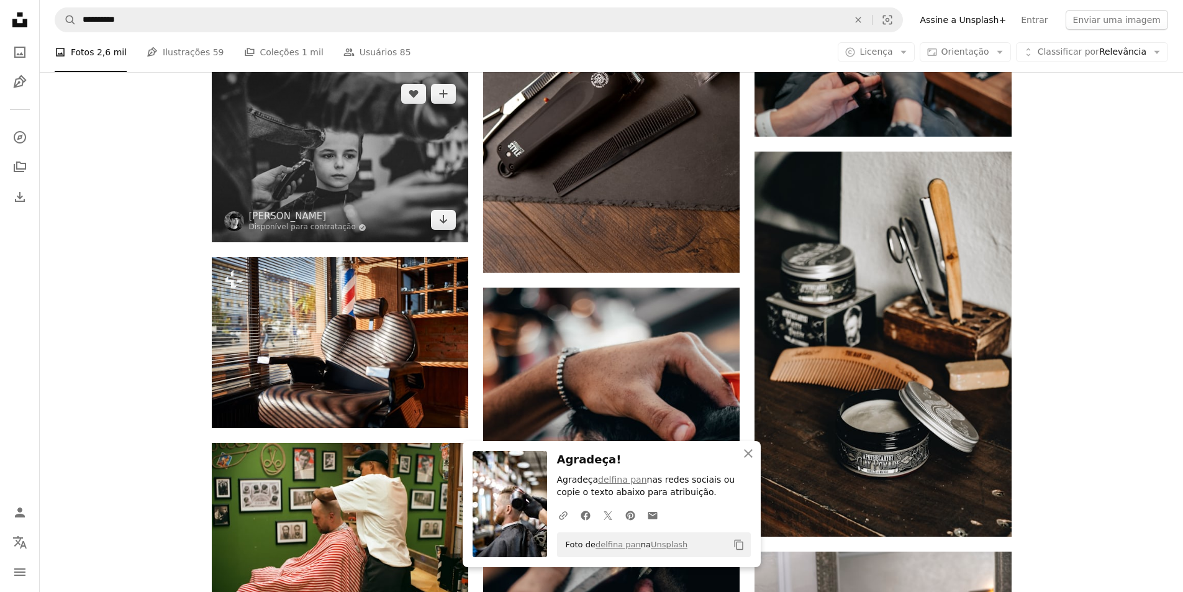
click at [381, 194] on img at bounding box center [340, 156] width 256 height 171
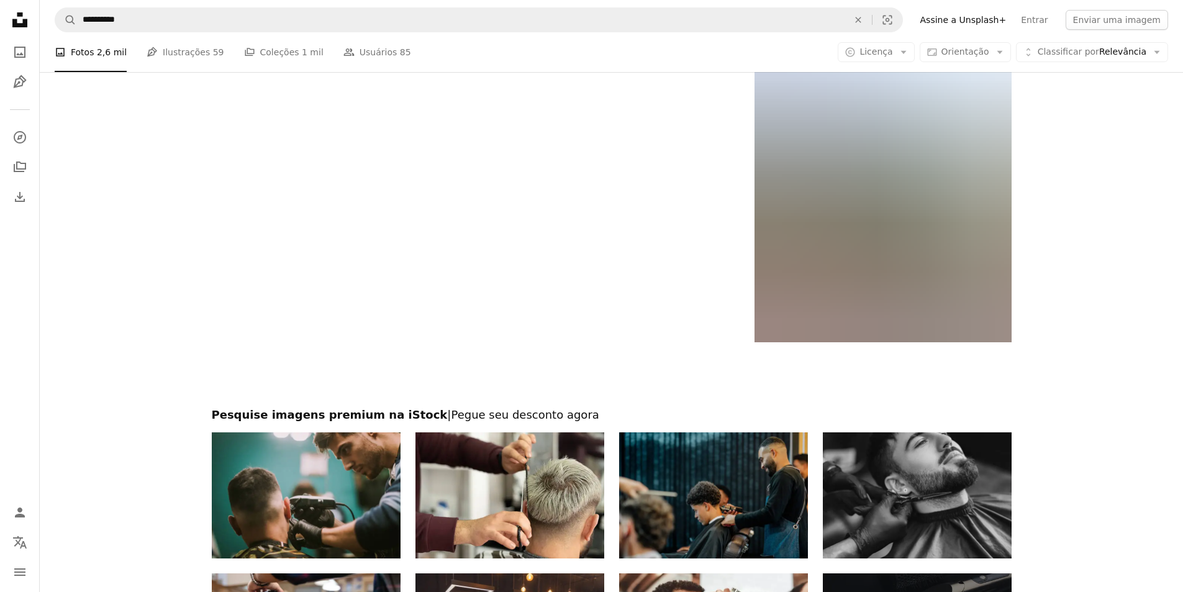
scroll to position [8444, 0]
